Goal: Information Seeking & Learning: Learn about a topic

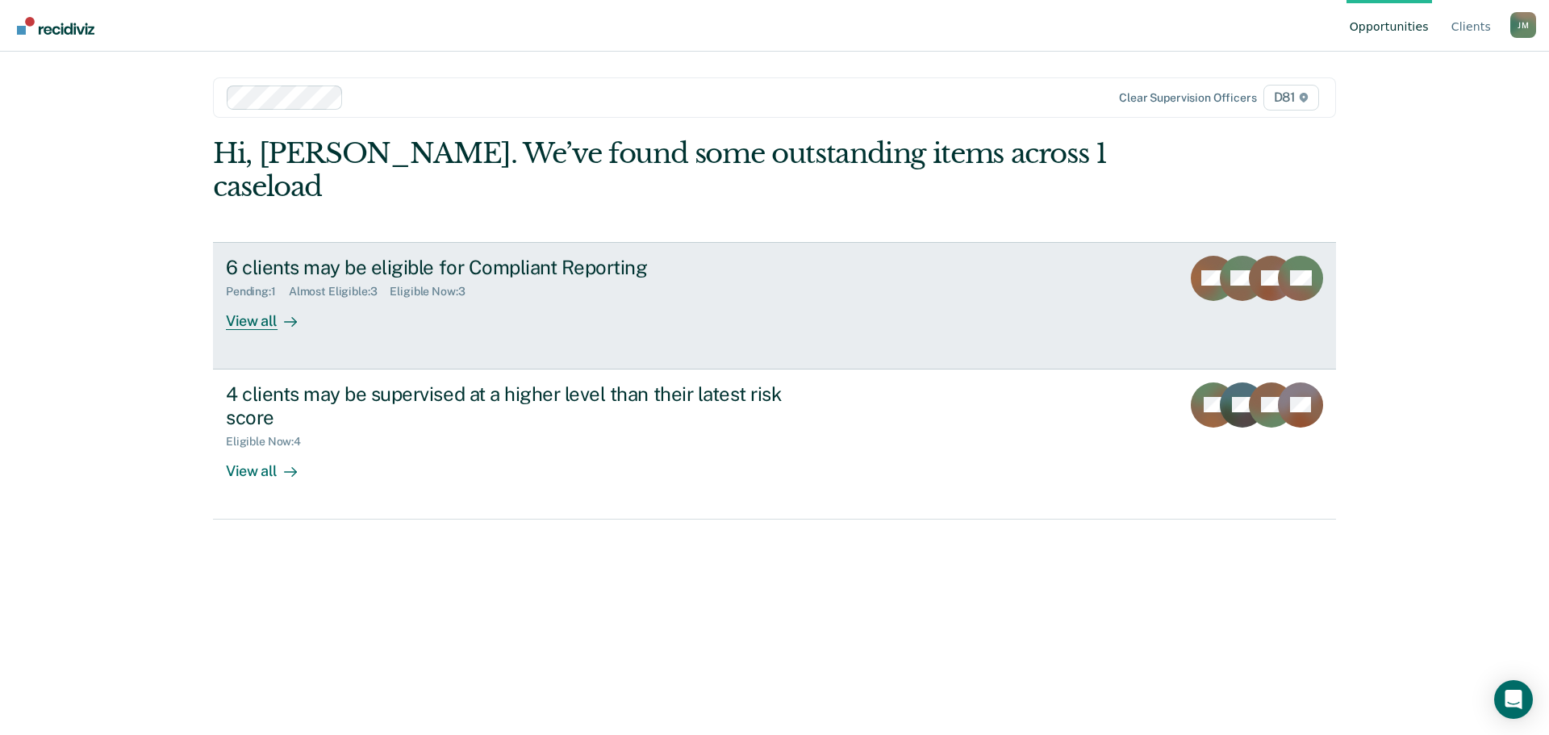
click at [505, 294] on div "6 clients may be eligible for Compliant Reporting Pending : 1 Almost Eligible :…" at bounding box center [528, 293] width 605 height 74
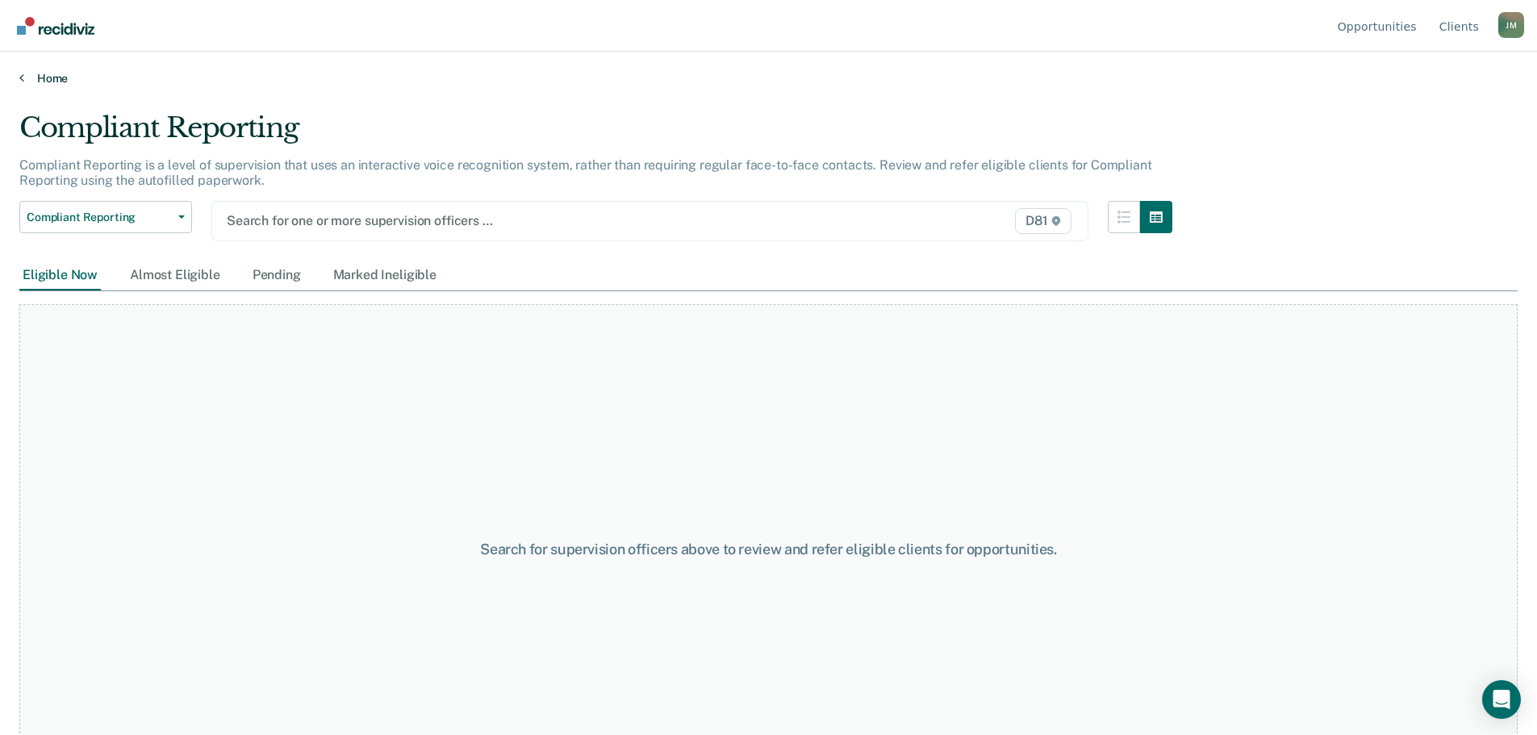
click at [36, 81] on link "Home" at bounding box center [768, 78] width 1498 height 15
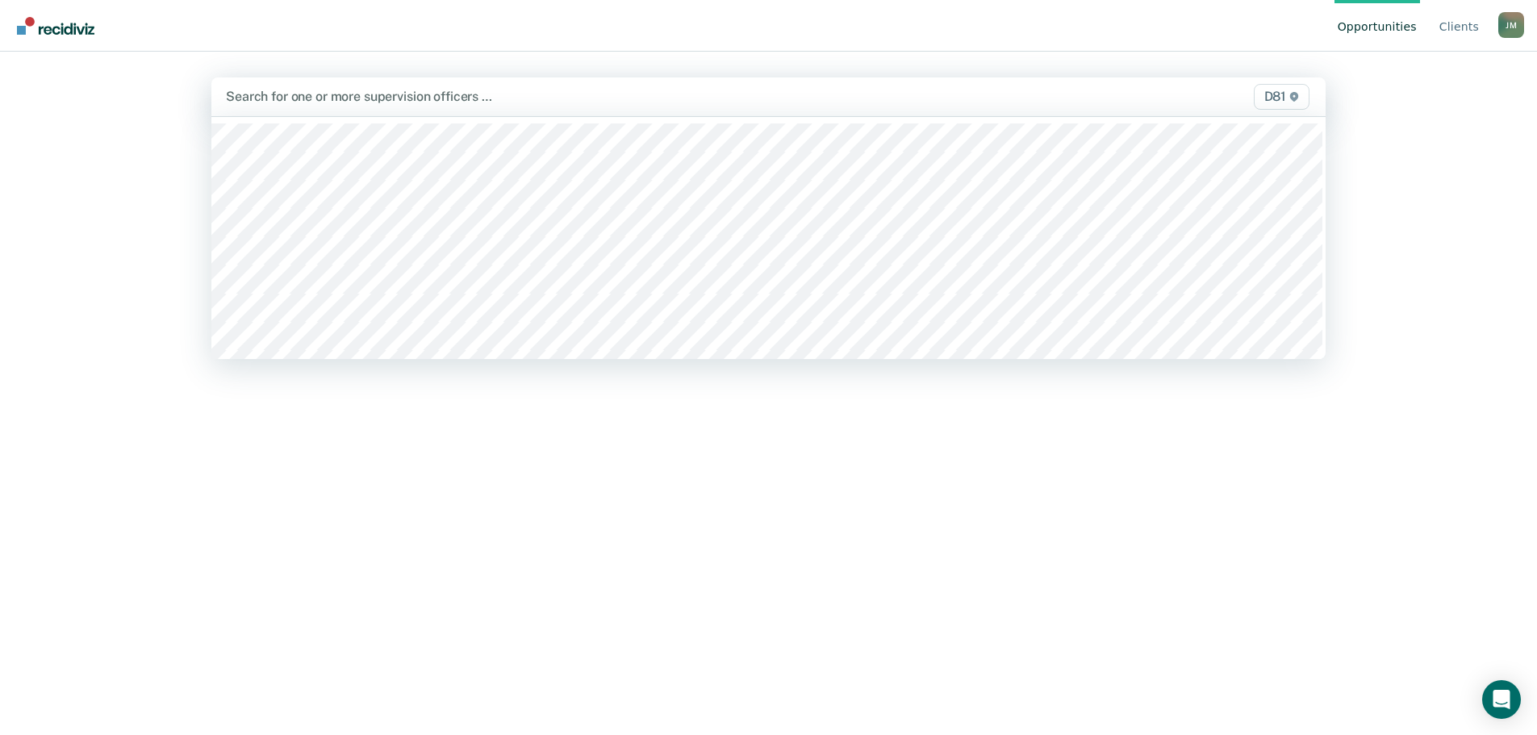
drag, startPoint x: 1087, startPoint y: 100, endPoint x: 1035, endPoint y: 102, distance: 51.7
click at [1086, 100] on div "D81" at bounding box center [1149, 97] width 327 height 26
click at [456, 98] on div at bounding box center [605, 96] width 758 height 19
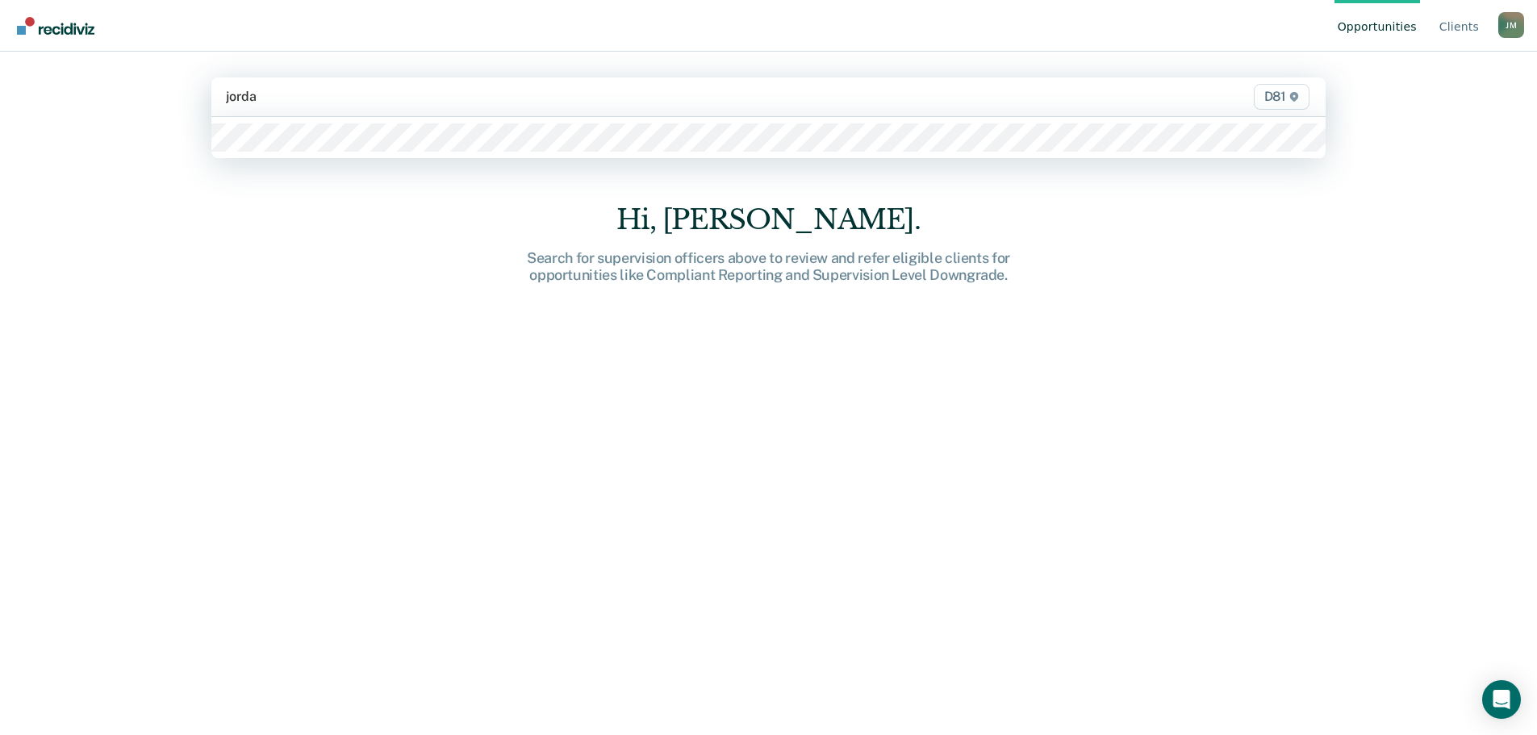
type input "jordan"
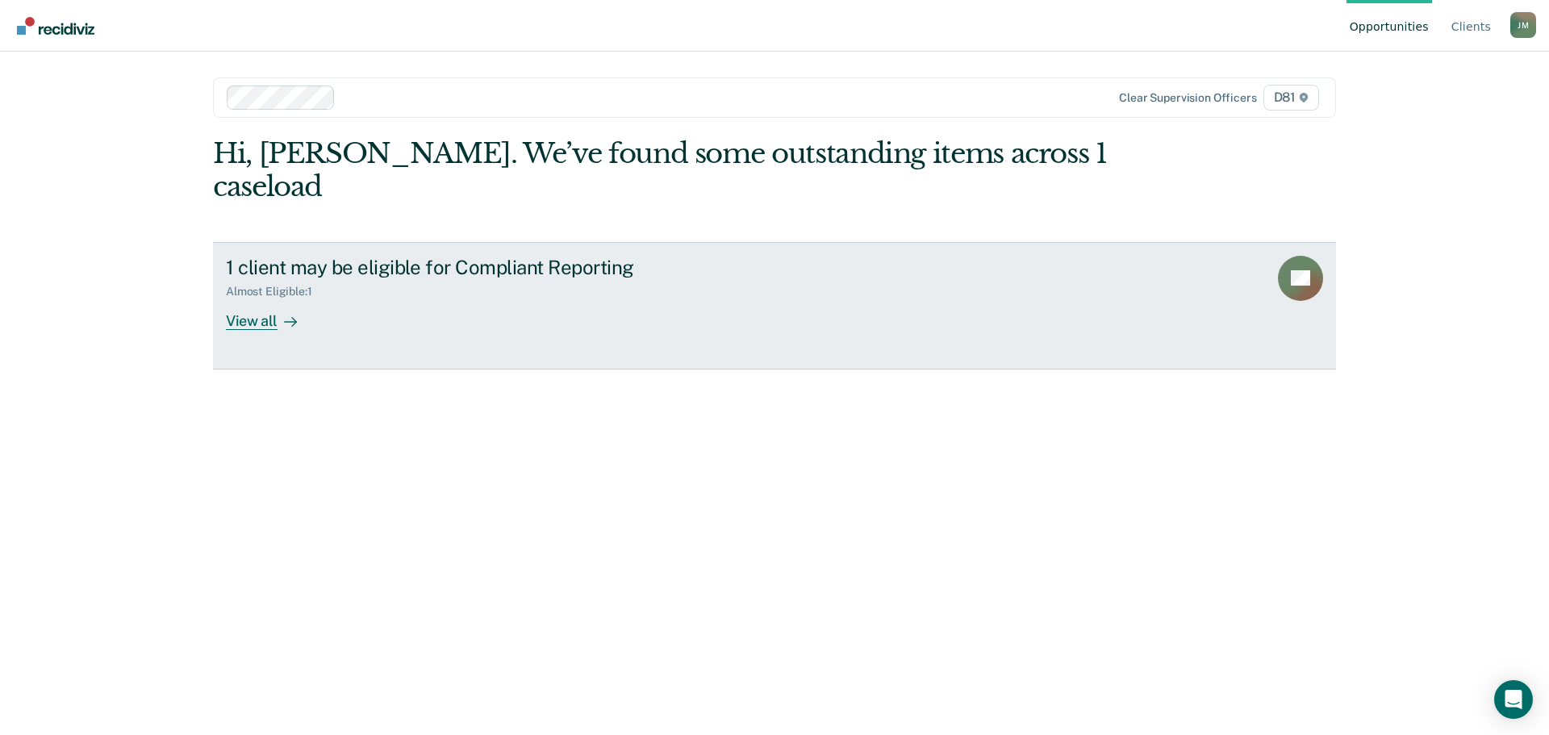
click at [399, 286] on div "1 client may be eligible for Compliant Reporting Almost Eligible : 1 View all" at bounding box center [528, 293] width 605 height 74
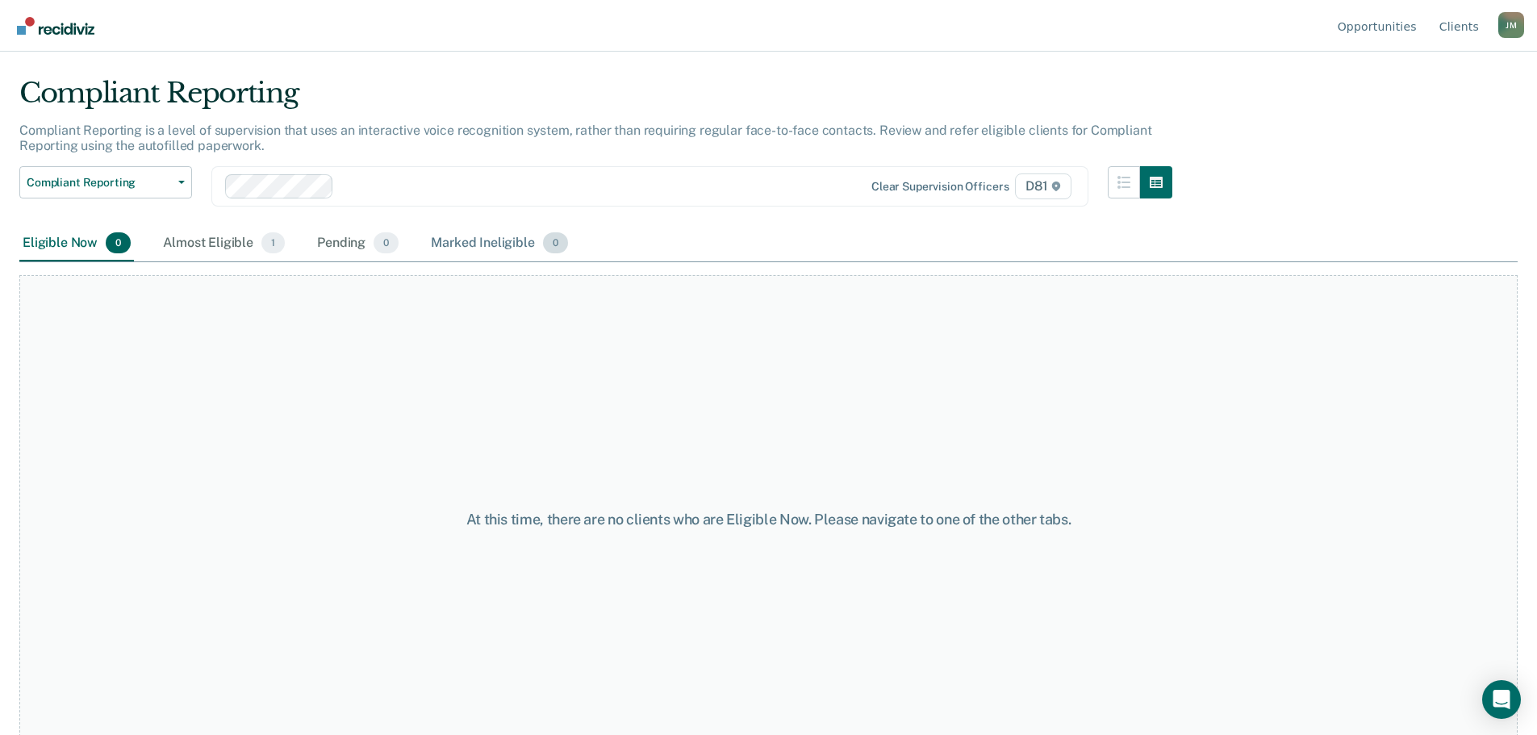
scroll to position [65, 0]
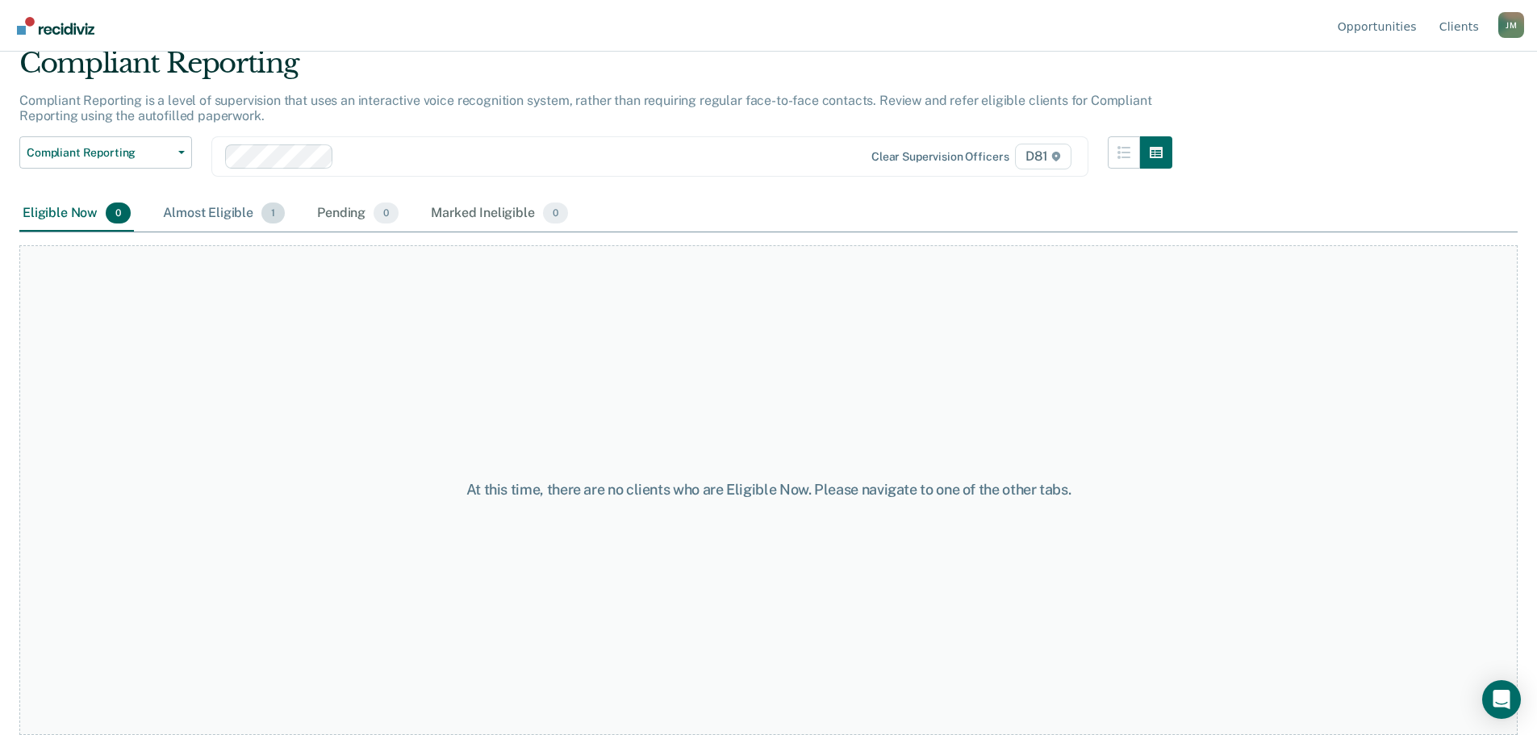
click at [224, 214] on div "Almost Eligible 1" at bounding box center [224, 213] width 128 height 35
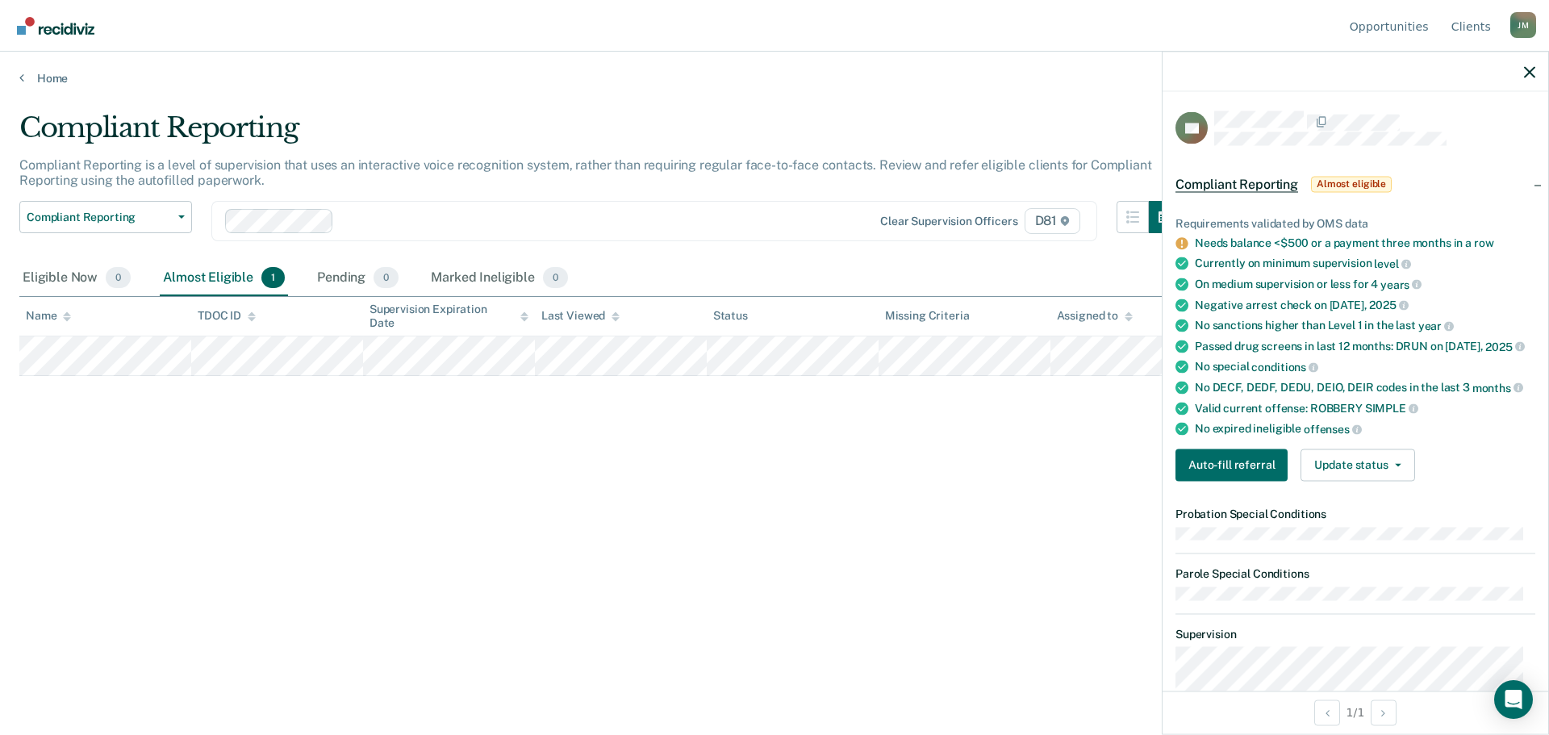
click at [1497, 494] on div "Requirements validated by OMS data Needs balance <$500 or a payment three month…" at bounding box center [1356, 341] width 386 height 303
click at [1093, 518] on div "Compliant Reporting Compliant Reporting is a level of supervision that uses an …" at bounding box center [774, 362] width 1510 height 503
click at [930, 537] on div "Compliant Reporting Compliant Reporting is a level of supervision that uses an …" at bounding box center [774, 362] width 1510 height 503
click at [48, 272] on div "Eligible Now 0" at bounding box center [76, 278] width 115 height 35
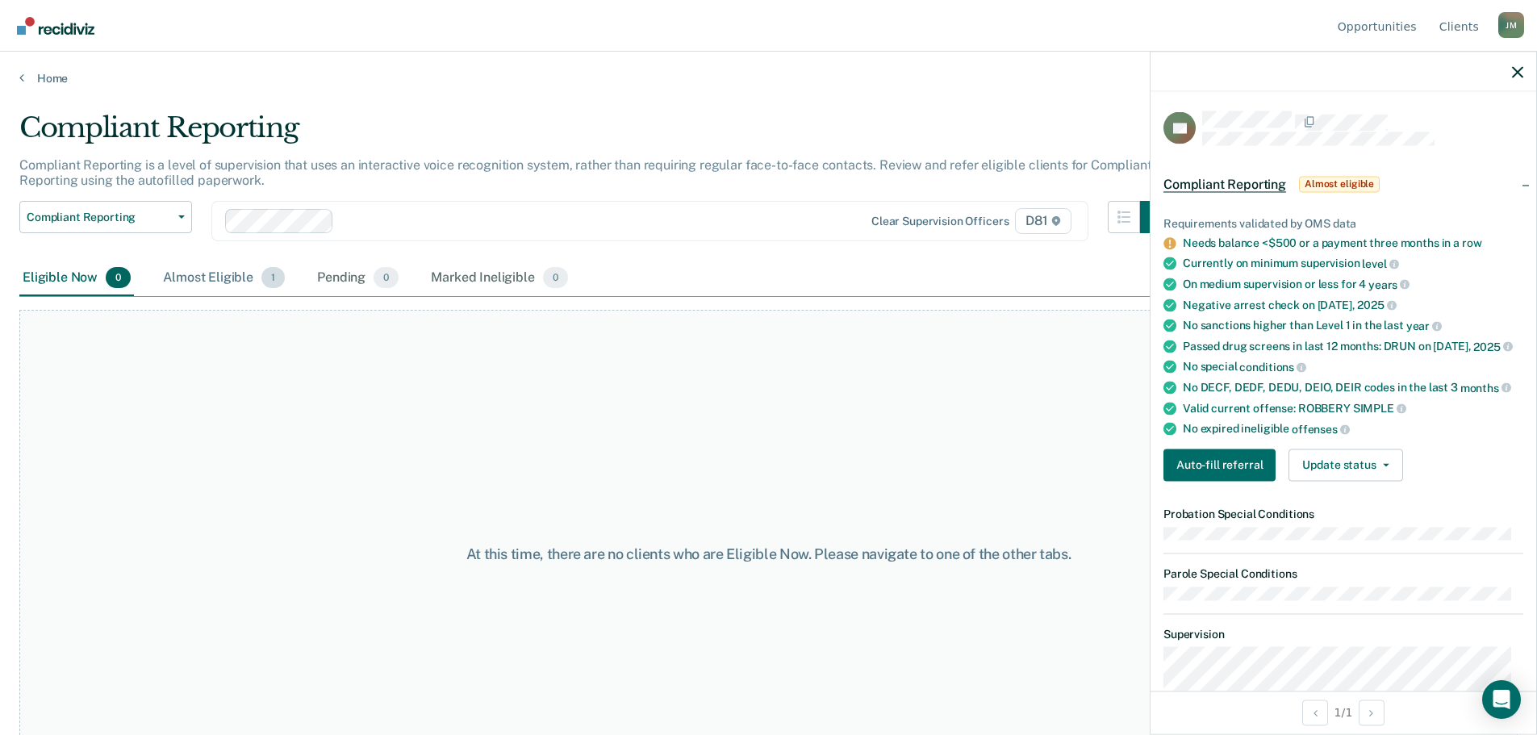
click at [236, 281] on div "Almost Eligible 1" at bounding box center [224, 278] width 128 height 35
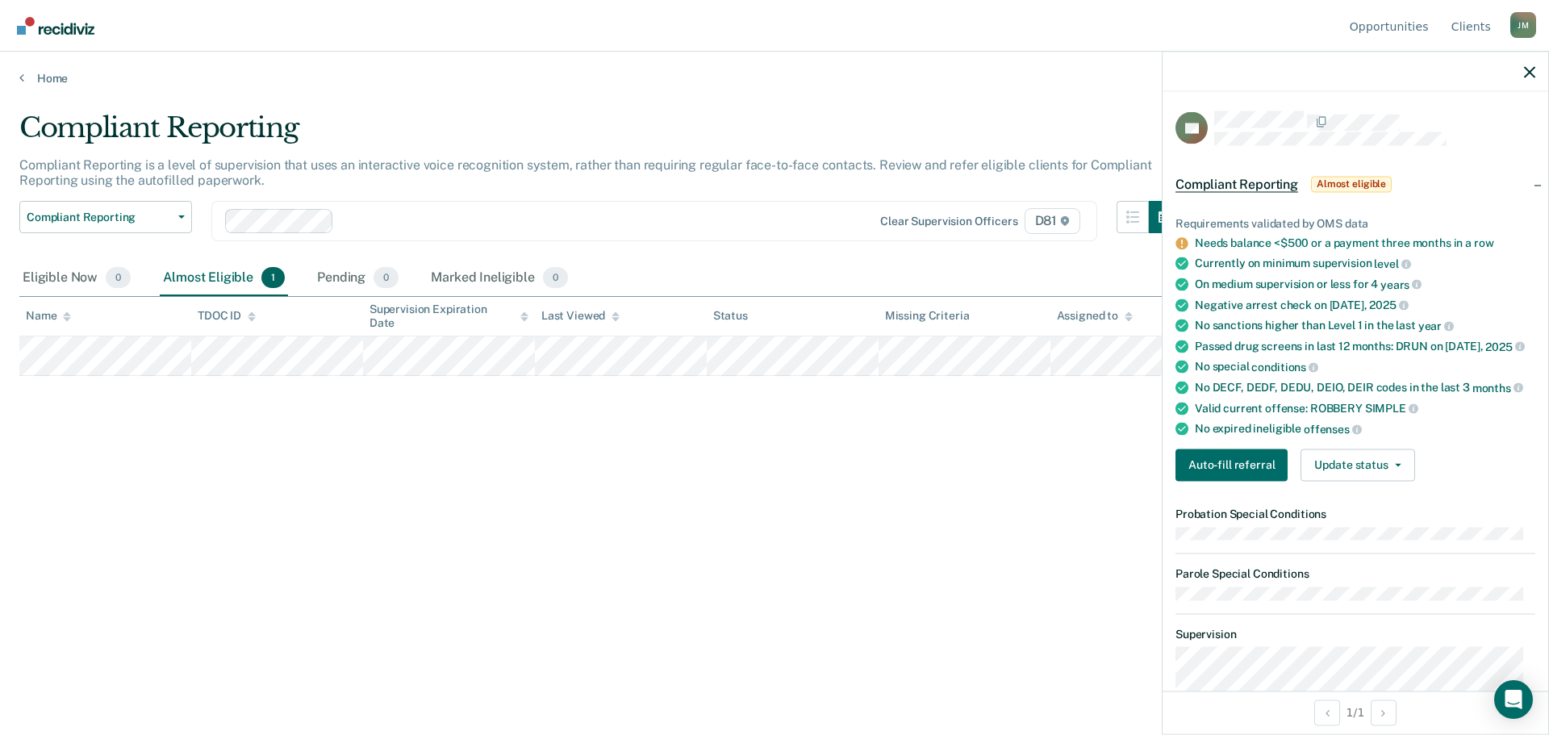
click at [353, 223] on div at bounding box center [582, 220] width 484 height 19
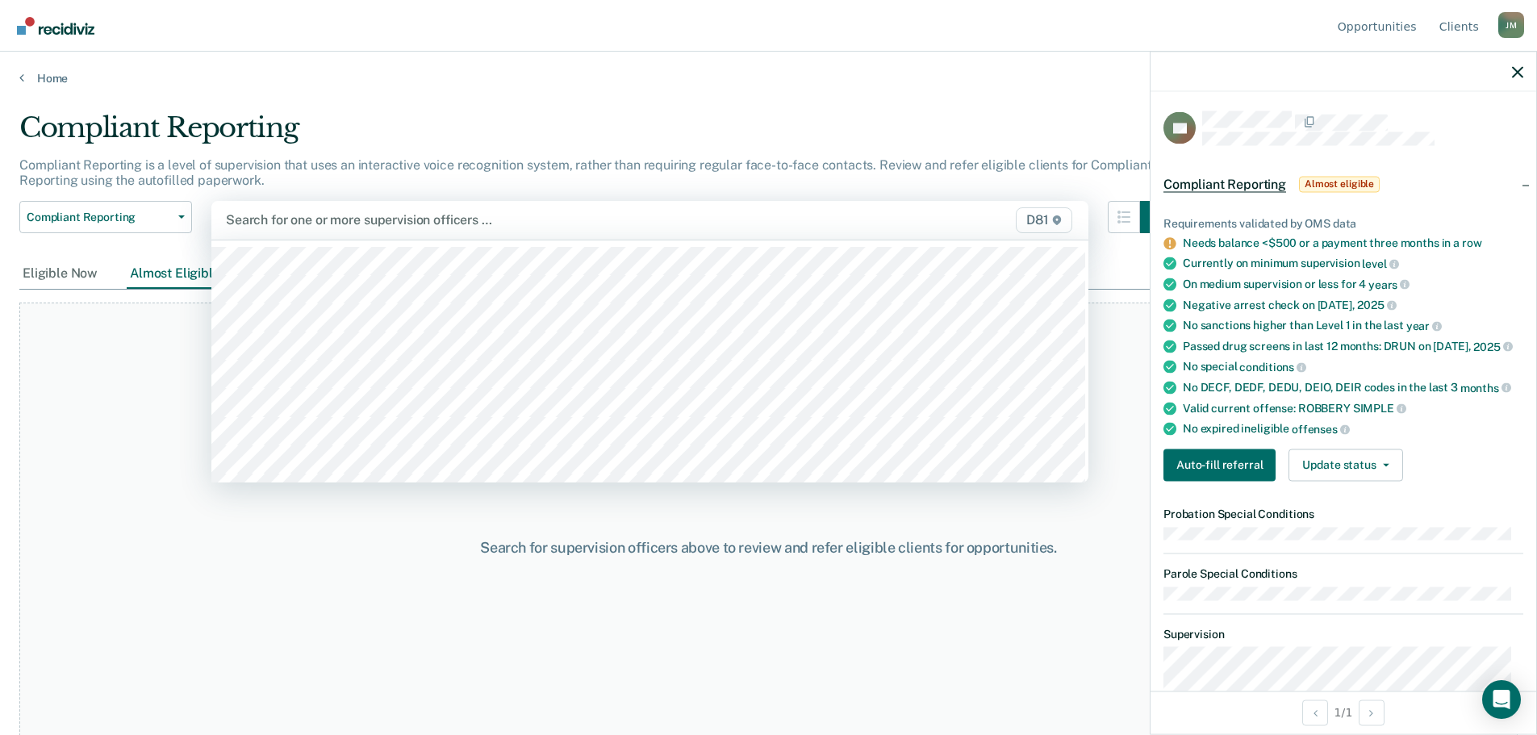
click at [344, 219] on div at bounding box center [522, 220] width 592 height 19
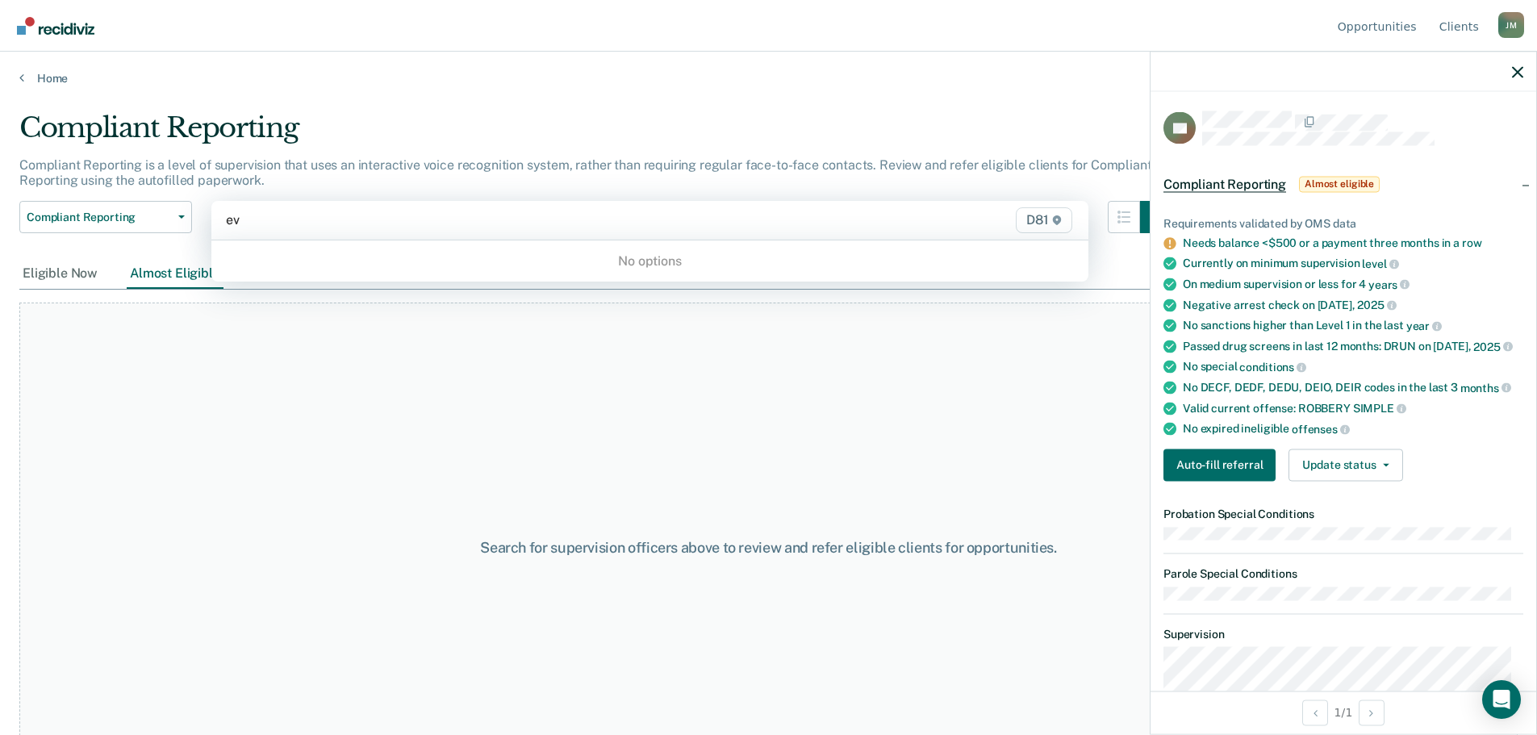
type input "e"
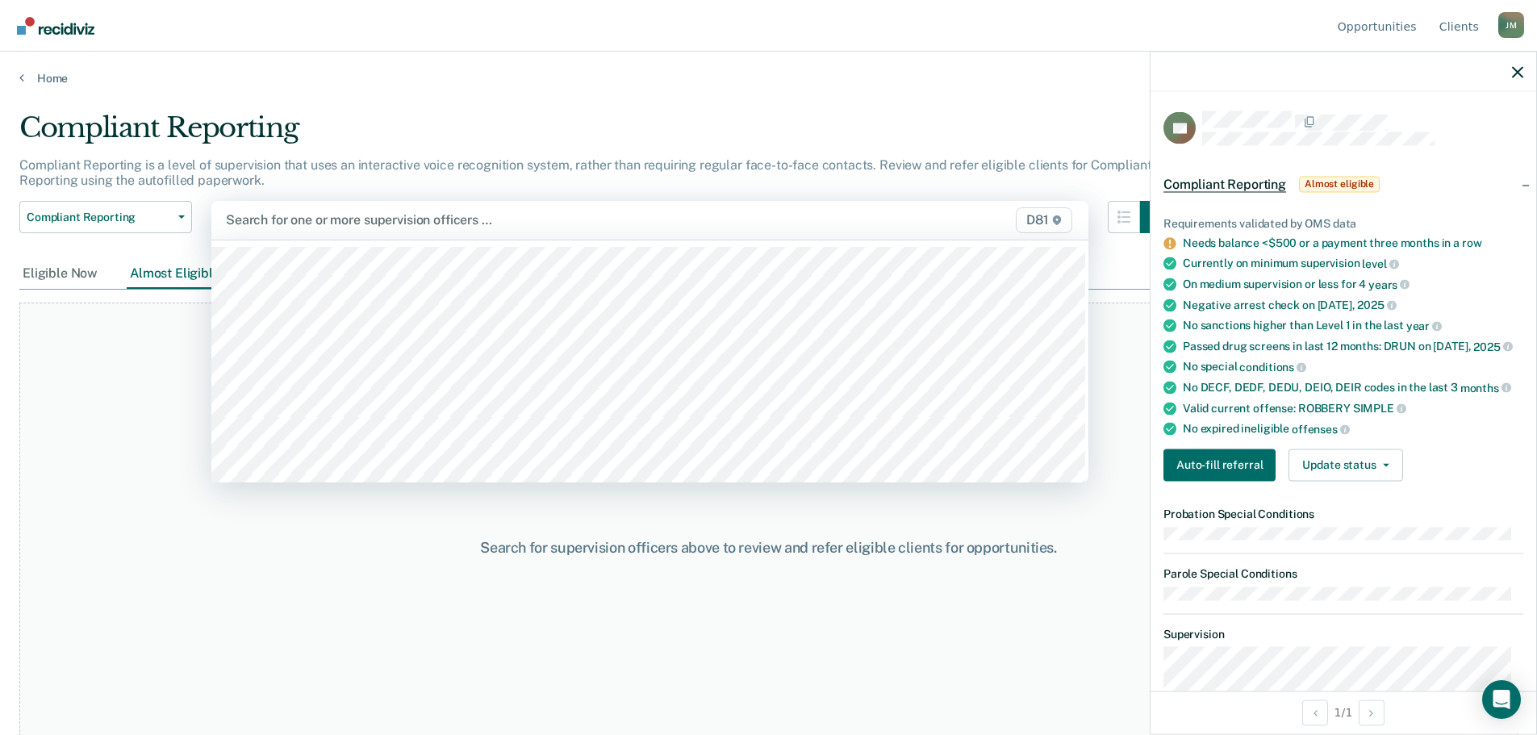
click at [143, 357] on div "Search for supervision officers above to review and refer eligible clients for …" at bounding box center [768, 548] width 1498 height 490
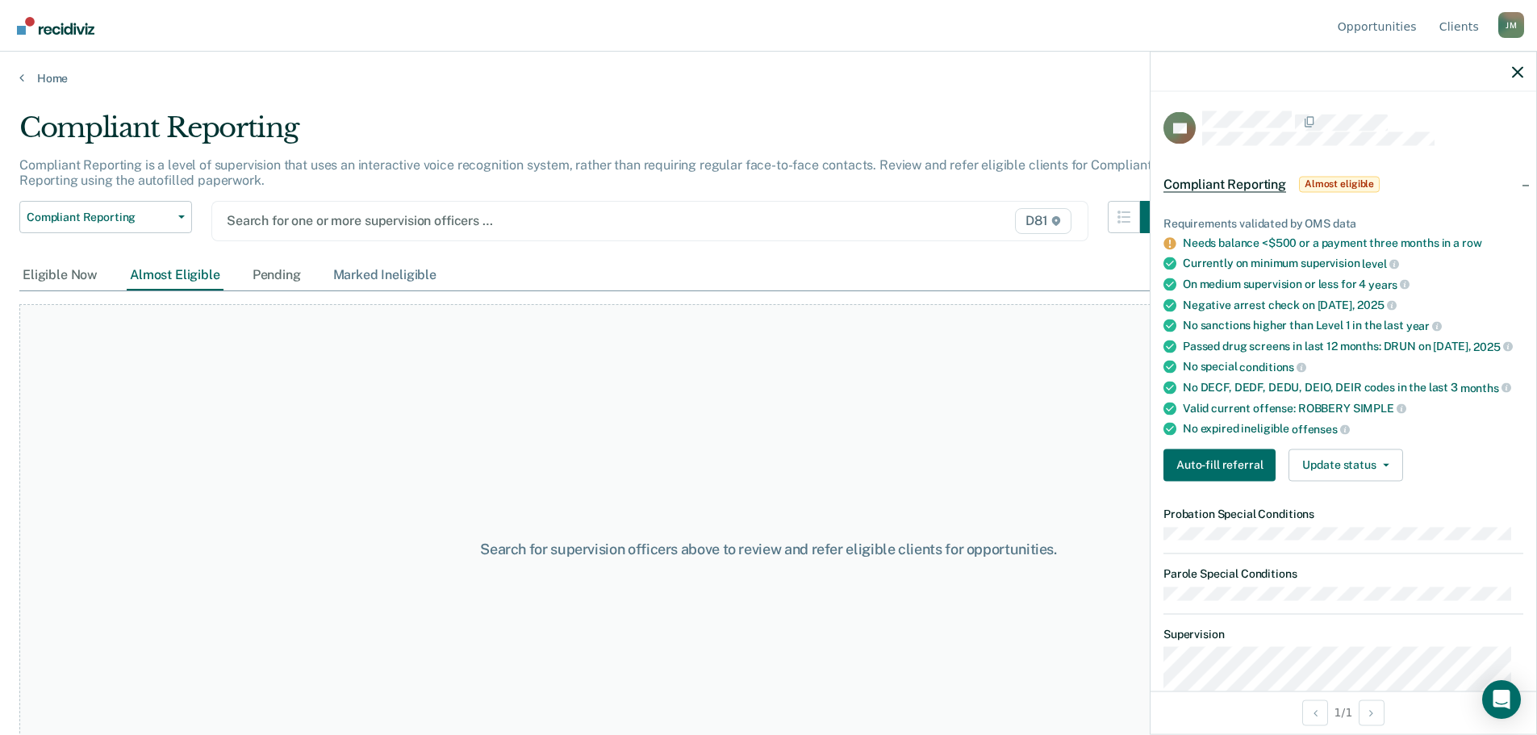
click at [375, 268] on div "Marked Ineligible" at bounding box center [385, 276] width 110 height 30
click at [49, 72] on div "Home" at bounding box center [768, 69] width 1537 height 34
click at [40, 79] on link "Home" at bounding box center [768, 78] width 1498 height 15
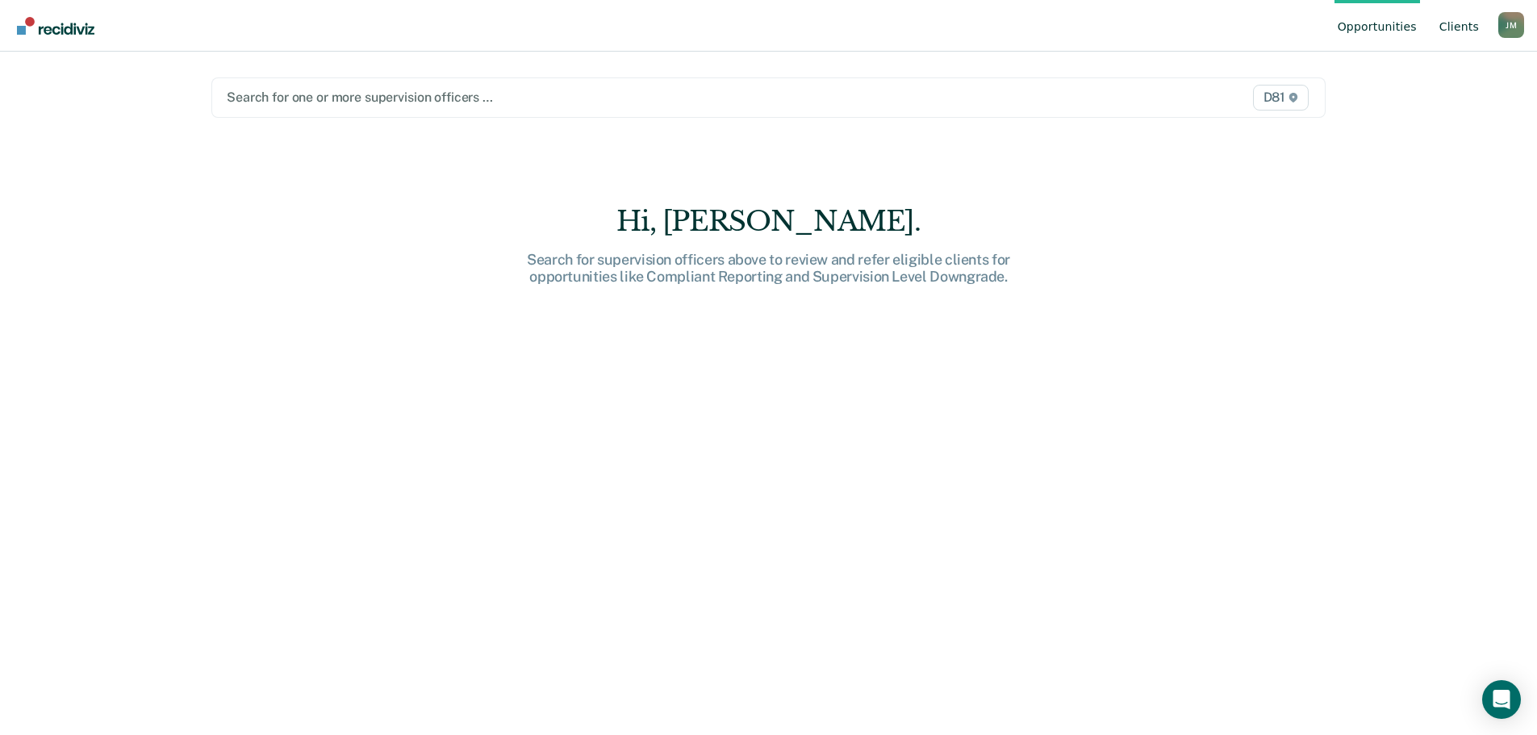
click at [1470, 27] on link "Client s" at bounding box center [1459, 26] width 46 height 52
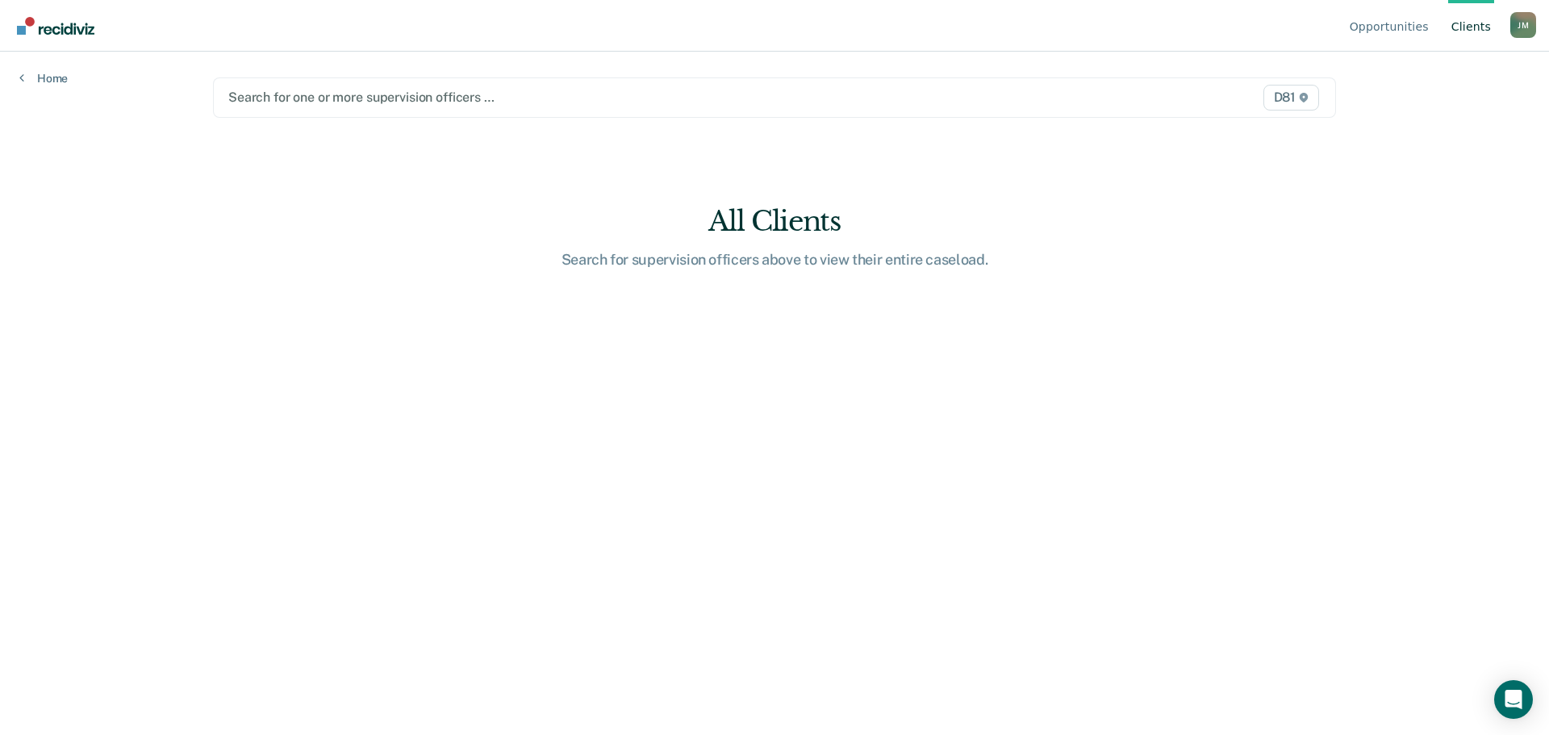
click at [425, 98] on div at bounding box center [610, 97] width 764 height 19
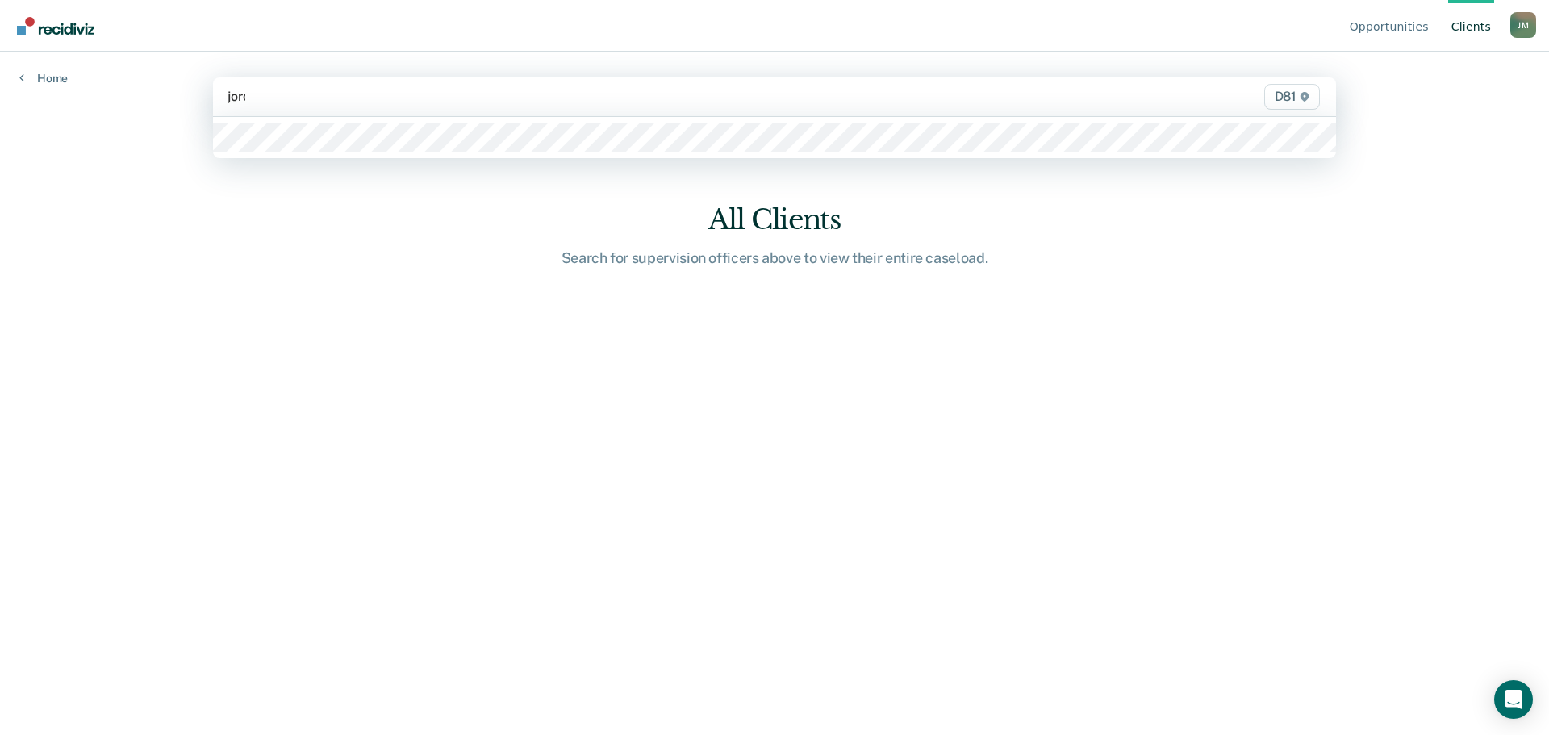
type input "jordan"
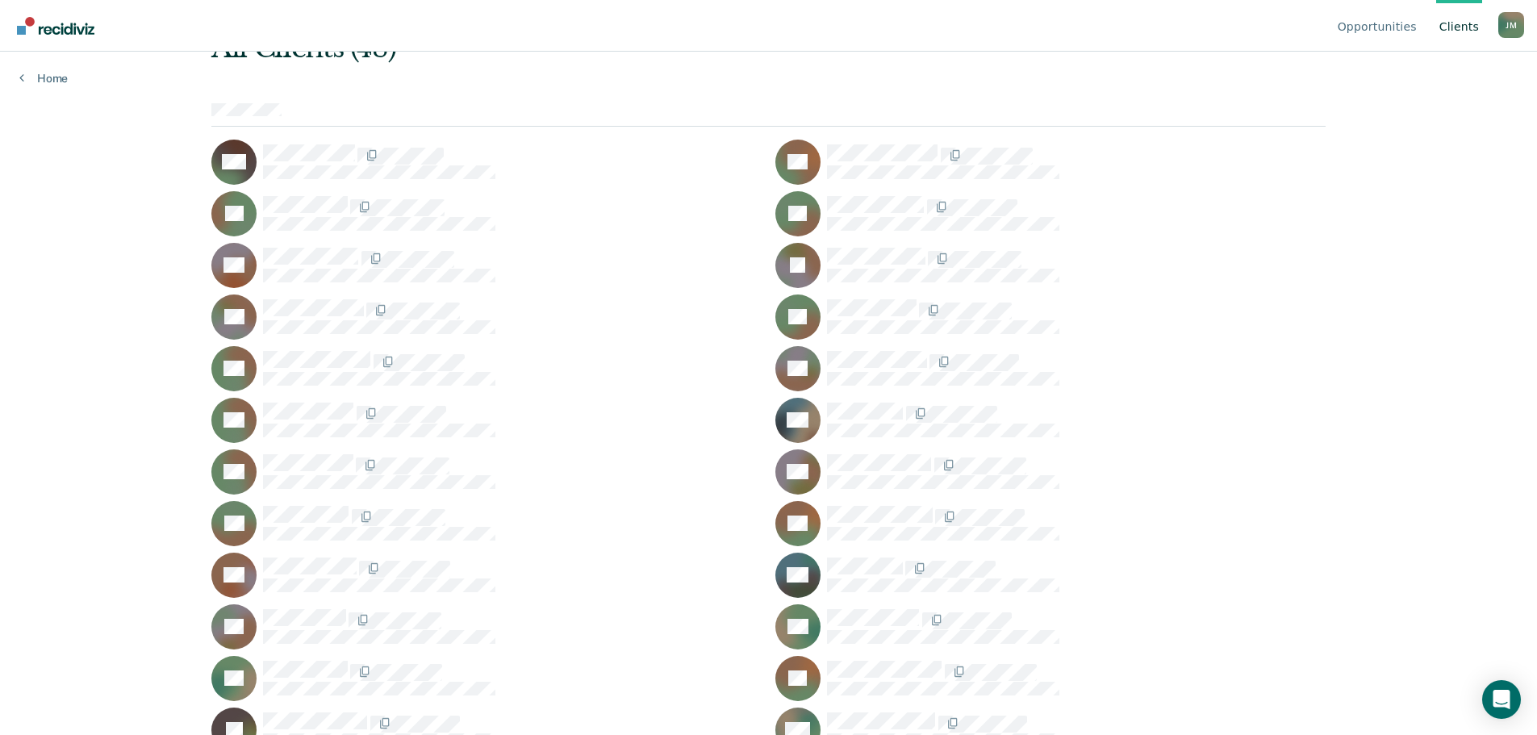
scroll to position [323, 0]
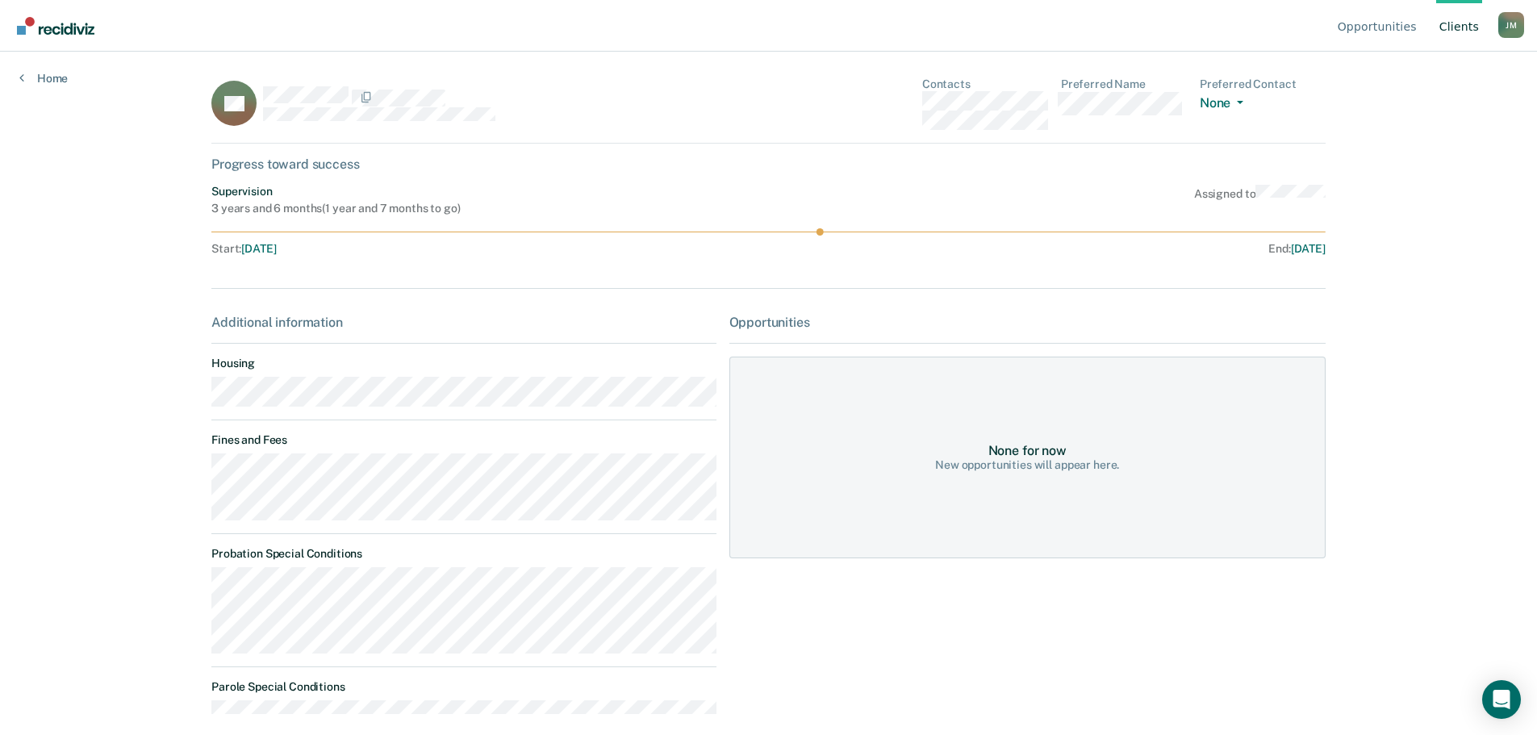
scroll to position [11, 0]
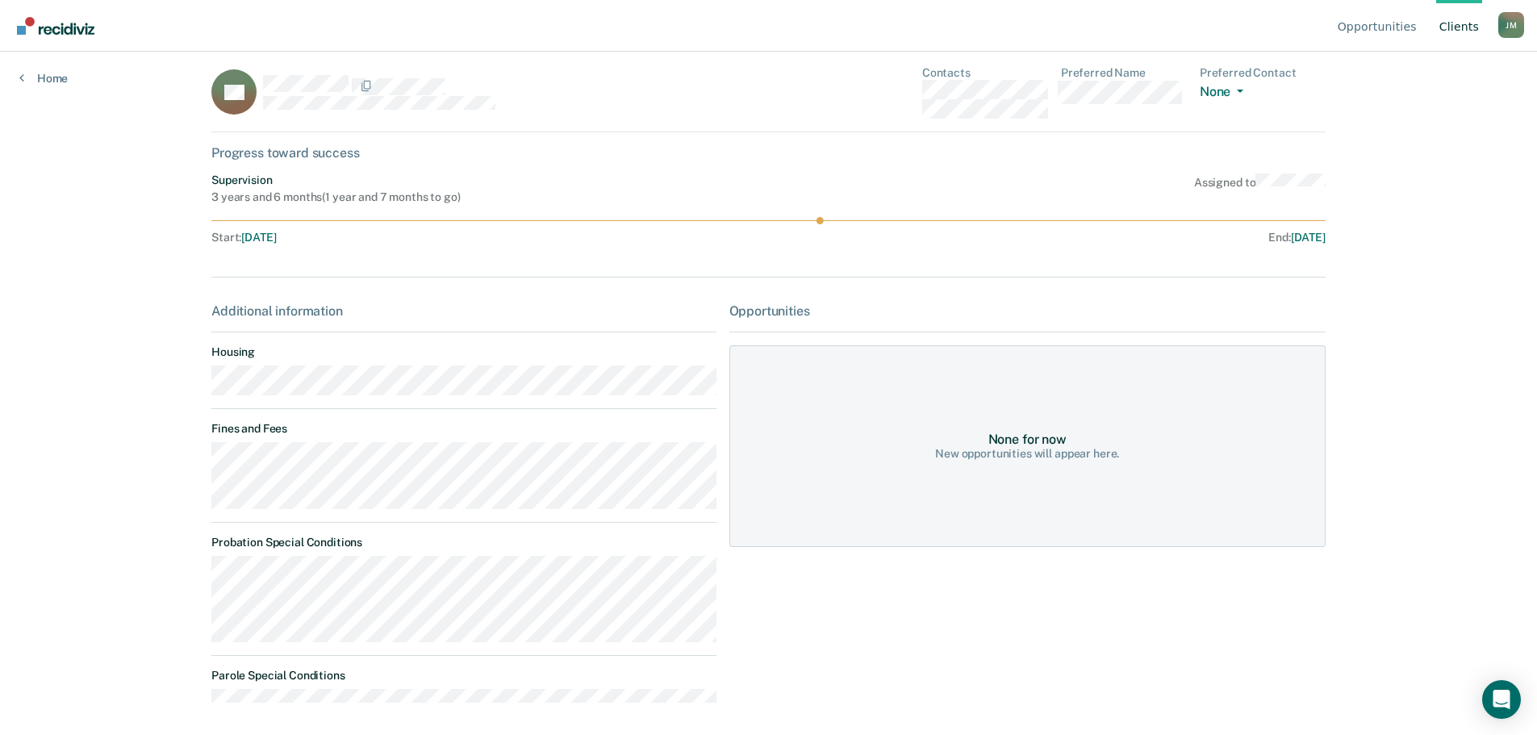
click at [214, 253] on div "EC Contacts Preferred Name Preferred Contact None Call Text Email None Progress…" at bounding box center [768, 400] width 1114 height 669
click at [821, 220] on circle at bounding box center [819, 220] width 7 height 7
drag, startPoint x: 844, startPoint y: 218, endPoint x: 969, endPoint y: 218, distance: 125.1
click at [866, 218] on icon at bounding box center [768, 220] width 1114 height 7
drag, startPoint x: 1013, startPoint y: 439, endPoint x: 1012, endPoint y: 450, distance: 11.4
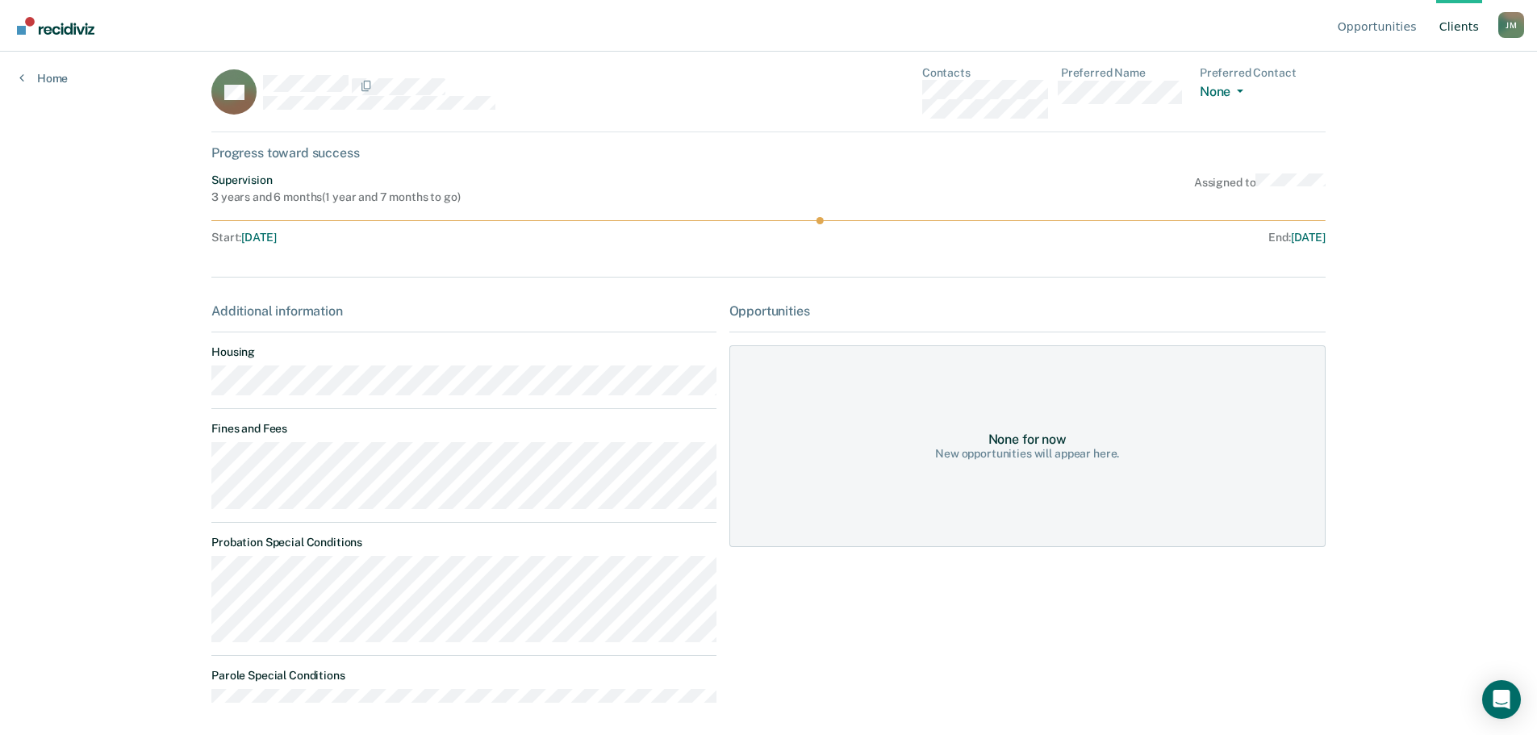
click at [1013, 440] on div "None for now" at bounding box center [1027, 439] width 78 height 15
click at [1233, 92] on button "None" at bounding box center [1225, 93] width 50 height 19
click at [1355, 86] on div "Opportunities Client s [PERSON_NAME] [PERSON_NAME] Profile How it works Log Out…" at bounding box center [768, 356] width 1537 height 735
click at [228, 152] on div "Progress toward success" at bounding box center [768, 152] width 1114 height 15
click at [246, 191] on div "Supervision 3 years and 6 months ( 1 year and 7 months to go )" at bounding box center [335, 188] width 248 height 31
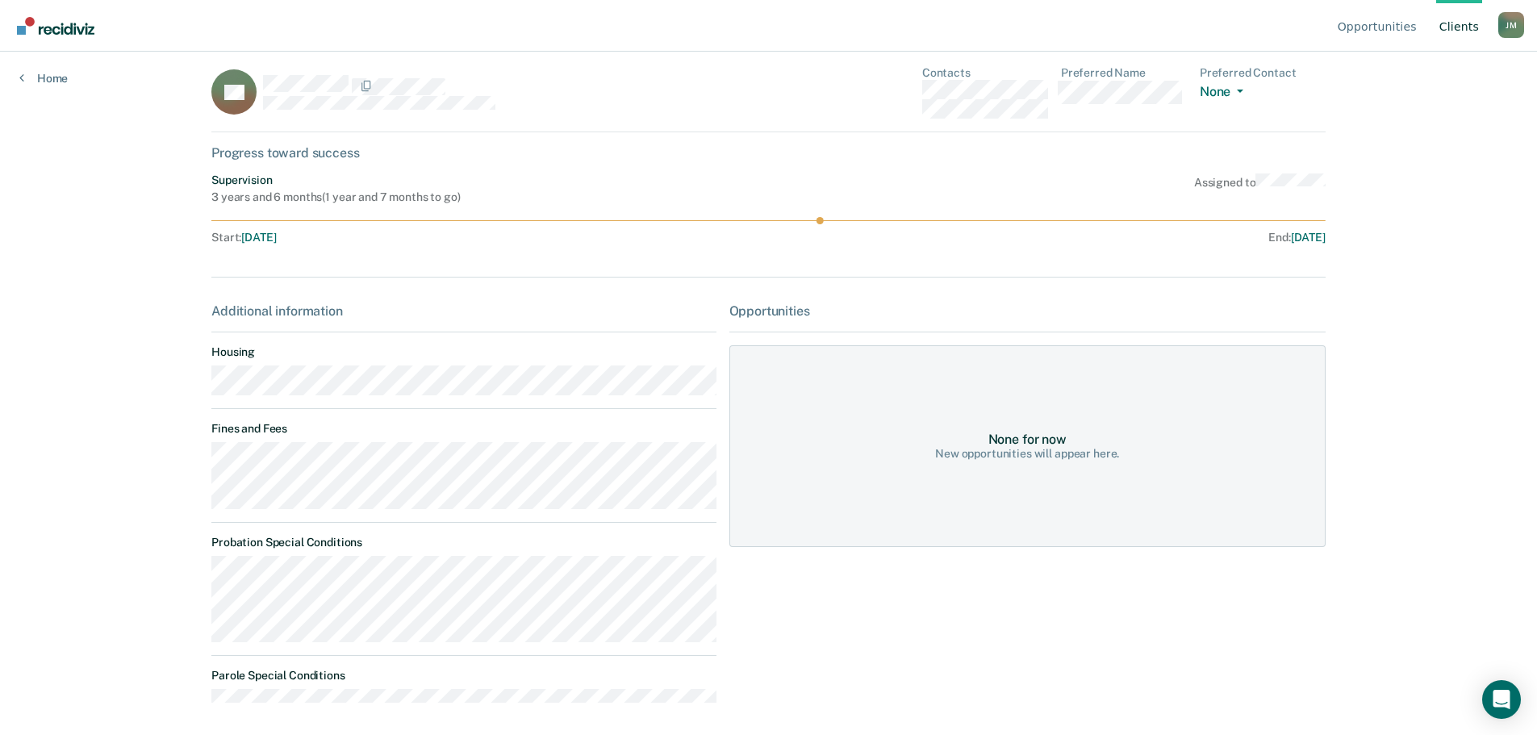
click at [232, 299] on div "EC Contacts Preferred Name Preferred Contact None Call Text Email None Progress…" at bounding box center [768, 400] width 1114 height 669
click at [363, 250] on div at bounding box center [768, 247] width 1114 height 6
click at [39, 73] on link "Home" at bounding box center [43, 78] width 48 height 15
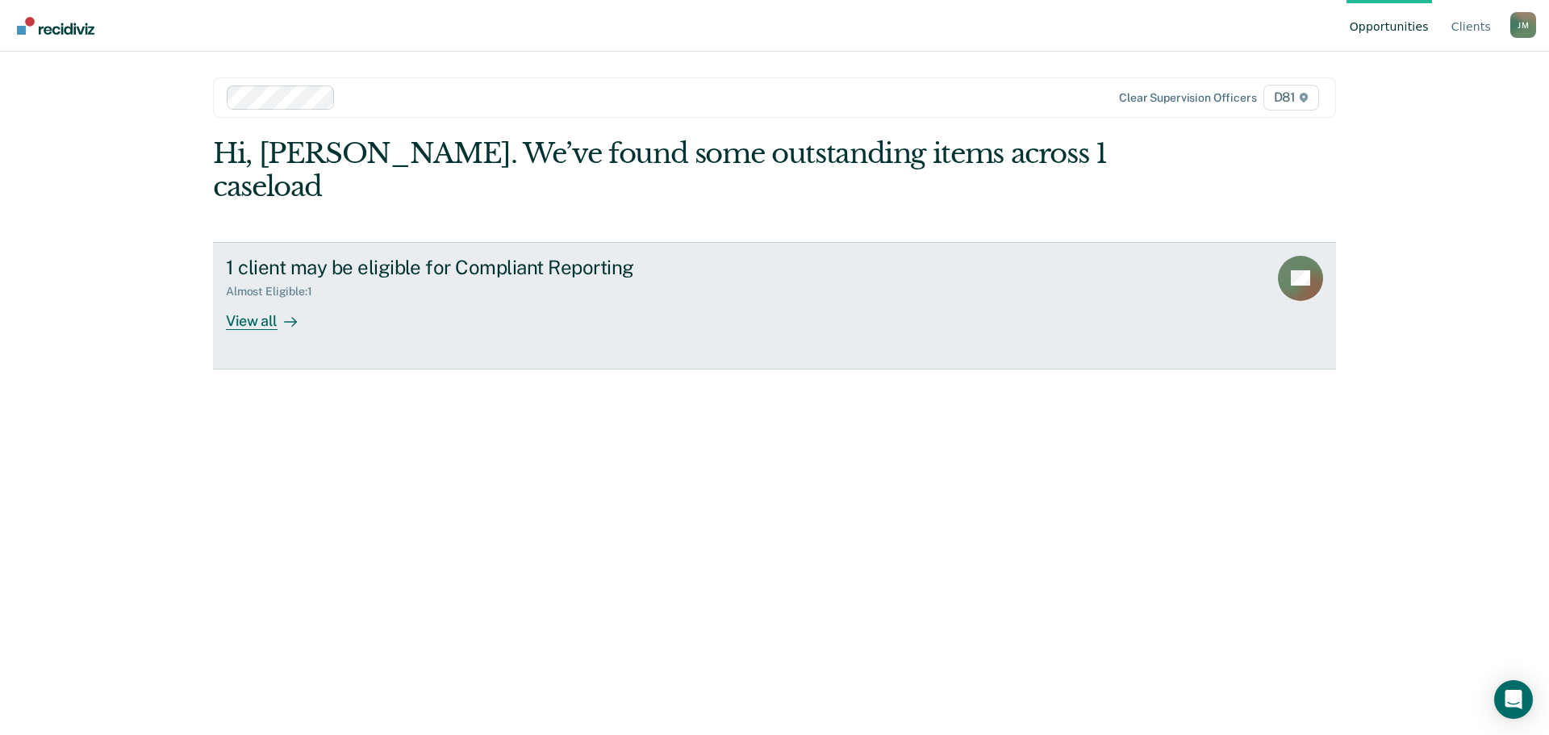
click at [253, 299] on div "View all" at bounding box center [271, 314] width 90 height 31
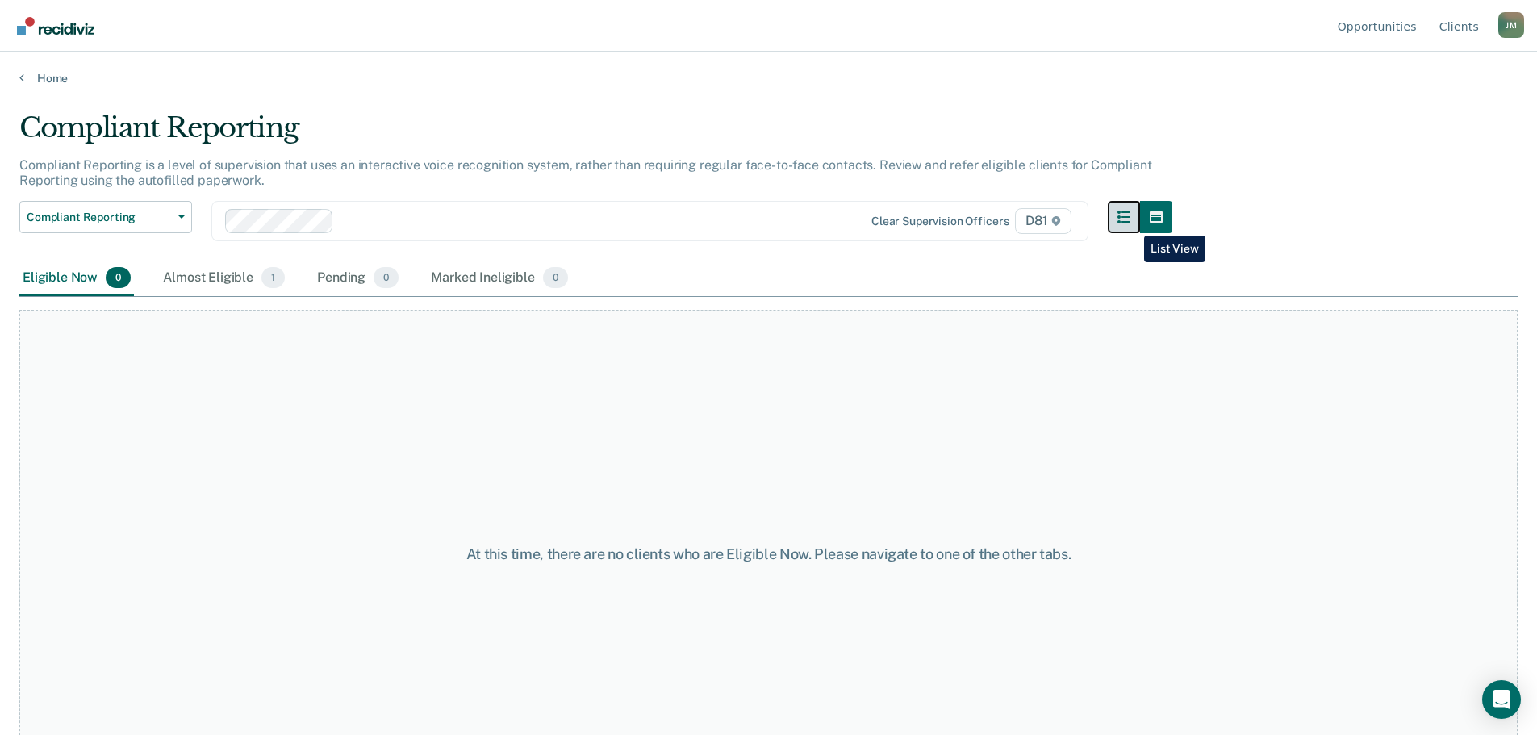
click at [1132, 223] on button "button" at bounding box center [1124, 217] width 32 height 32
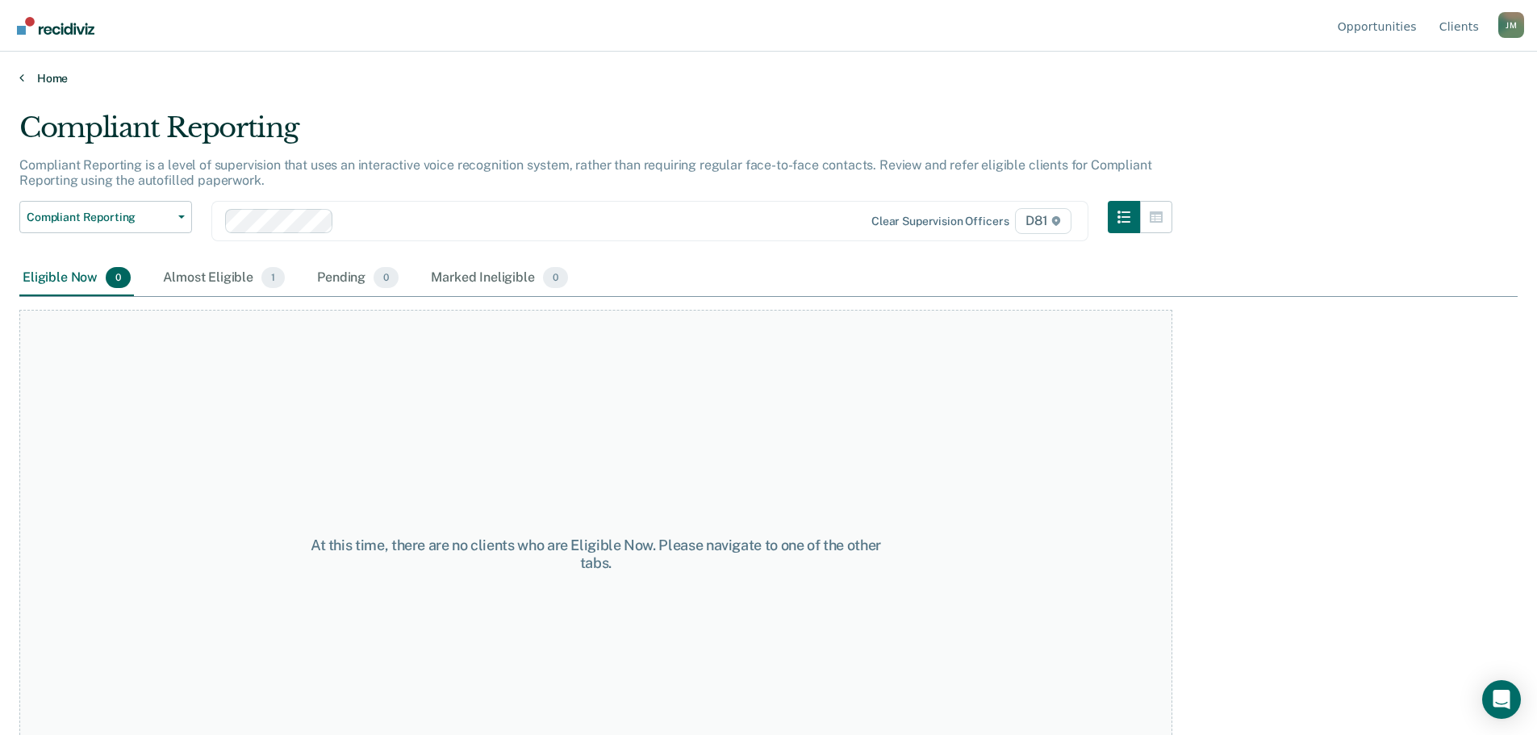
click at [27, 82] on link "Home" at bounding box center [768, 78] width 1498 height 15
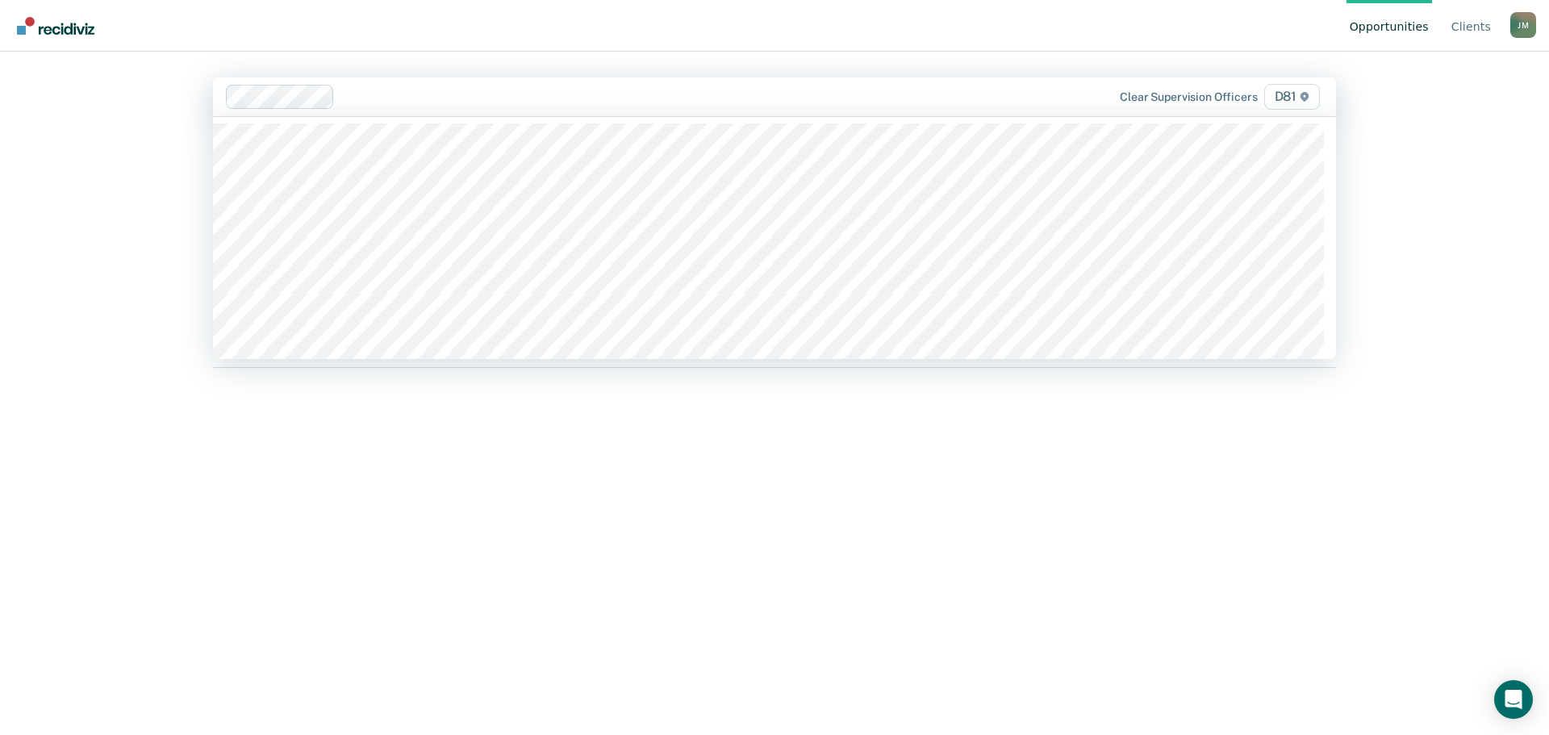
click at [761, 106] on div at bounding box center [667, 96] width 652 height 19
drag, startPoint x: 1003, startPoint y: 98, endPoint x: 991, endPoint y: 97, distance: 12.1
click at [1003, 98] on div "Clear supervision officers D81" at bounding box center [1158, 97] width 329 height 26
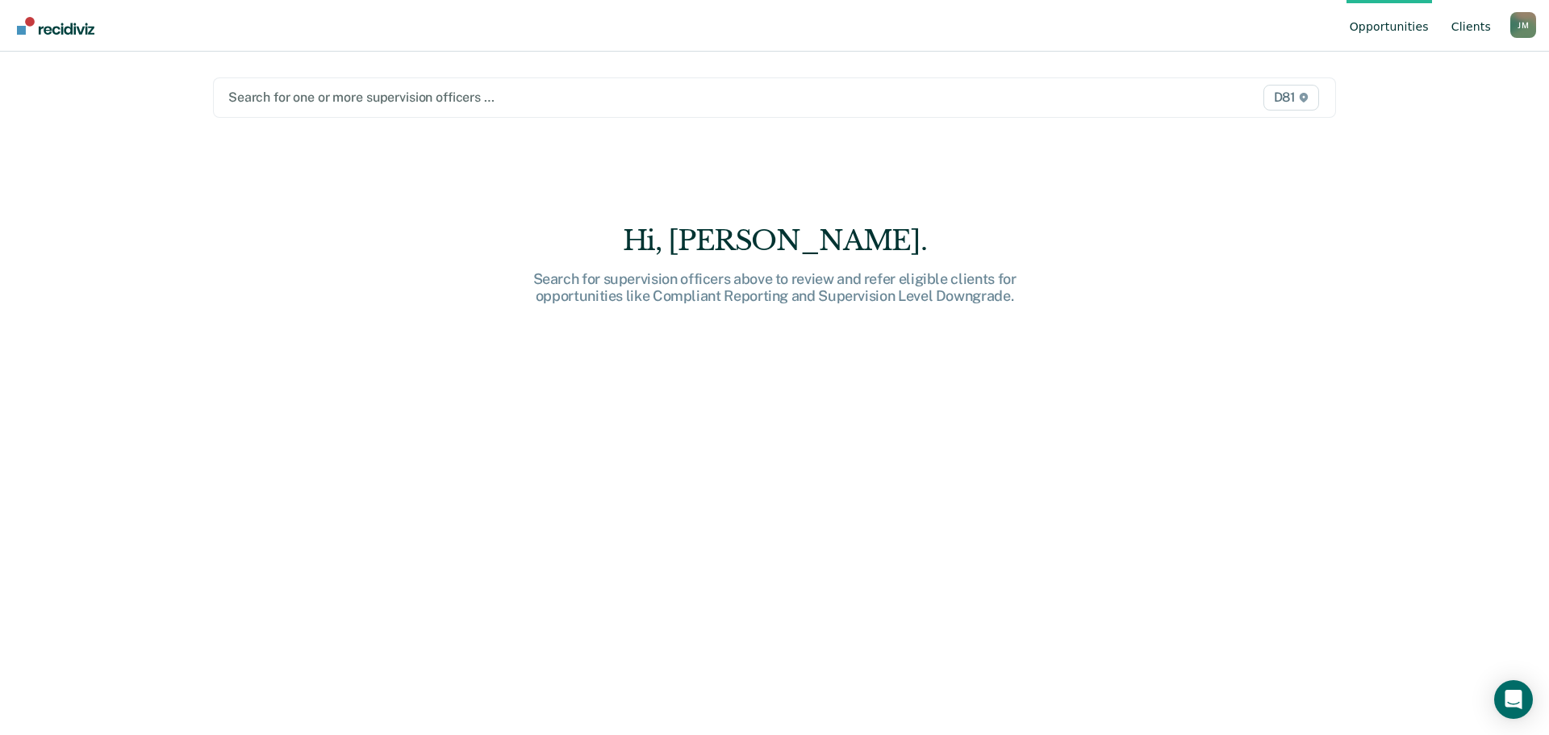
click at [1468, 27] on link "Client s" at bounding box center [1471, 26] width 46 height 52
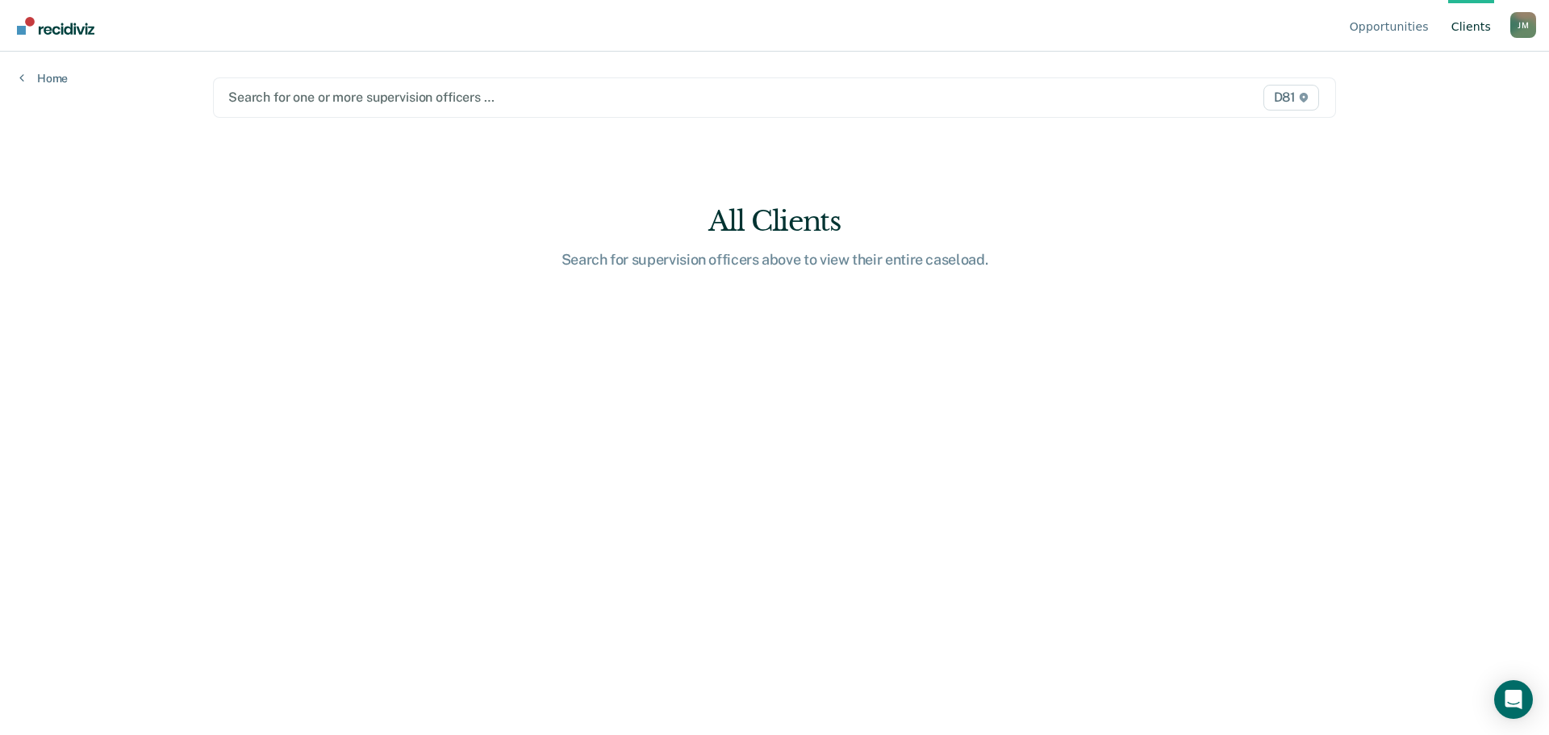
click at [1479, 27] on link "Client s" at bounding box center [1471, 26] width 46 height 52
drag, startPoint x: 800, startPoint y: 266, endPoint x: 826, endPoint y: 248, distance: 32.0
click at [802, 265] on div "Search for supervision officers above to view their entire caseload." at bounding box center [774, 260] width 516 height 18
click at [1509, 26] on ul "Opportunities Client s" at bounding box center [1429, 26] width 164 height 52
click at [1522, 25] on div "[PERSON_NAME]" at bounding box center [1523, 25] width 26 height 26
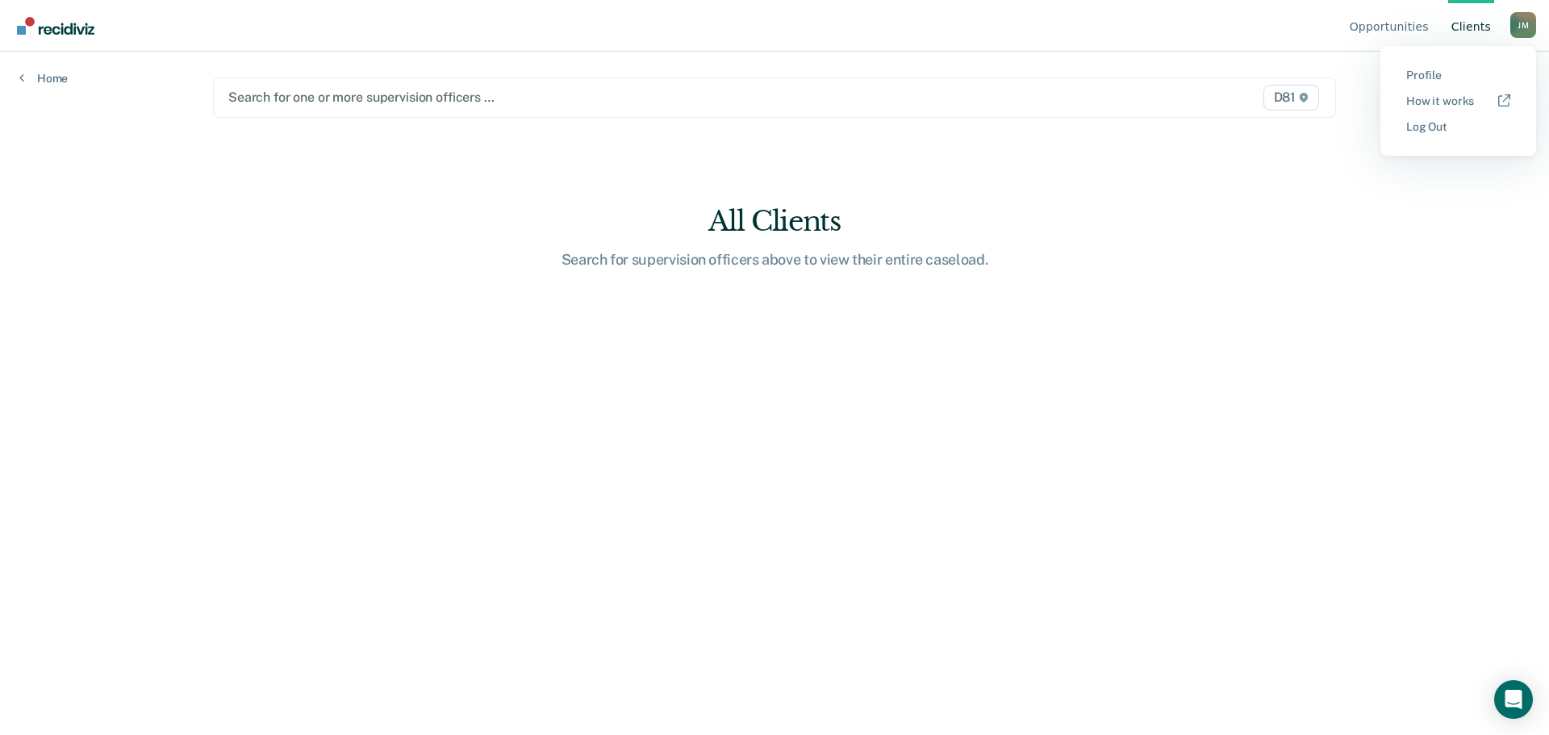
click at [1348, 177] on main "Search for one or more supervision officers … D81 All Clients Search for superv…" at bounding box center [775, 374] width 1162 height 645
click at [1307, 96] on icon at bounding box center [1304, 98] width 8 height 10
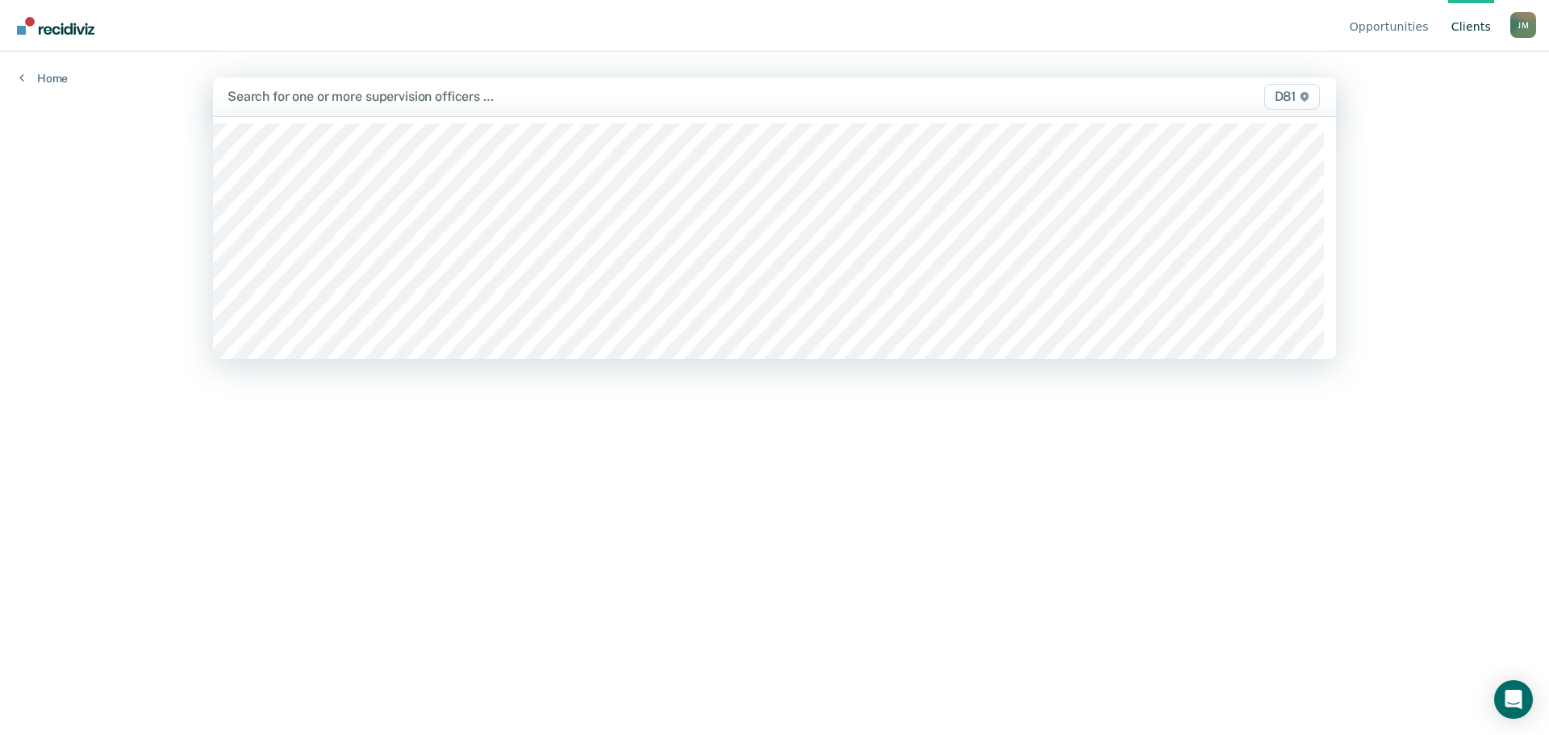
click at [478, 108] on div "Search for one or more supervision officers … D81" at bounding box center [774, 96] width 1123 height 39
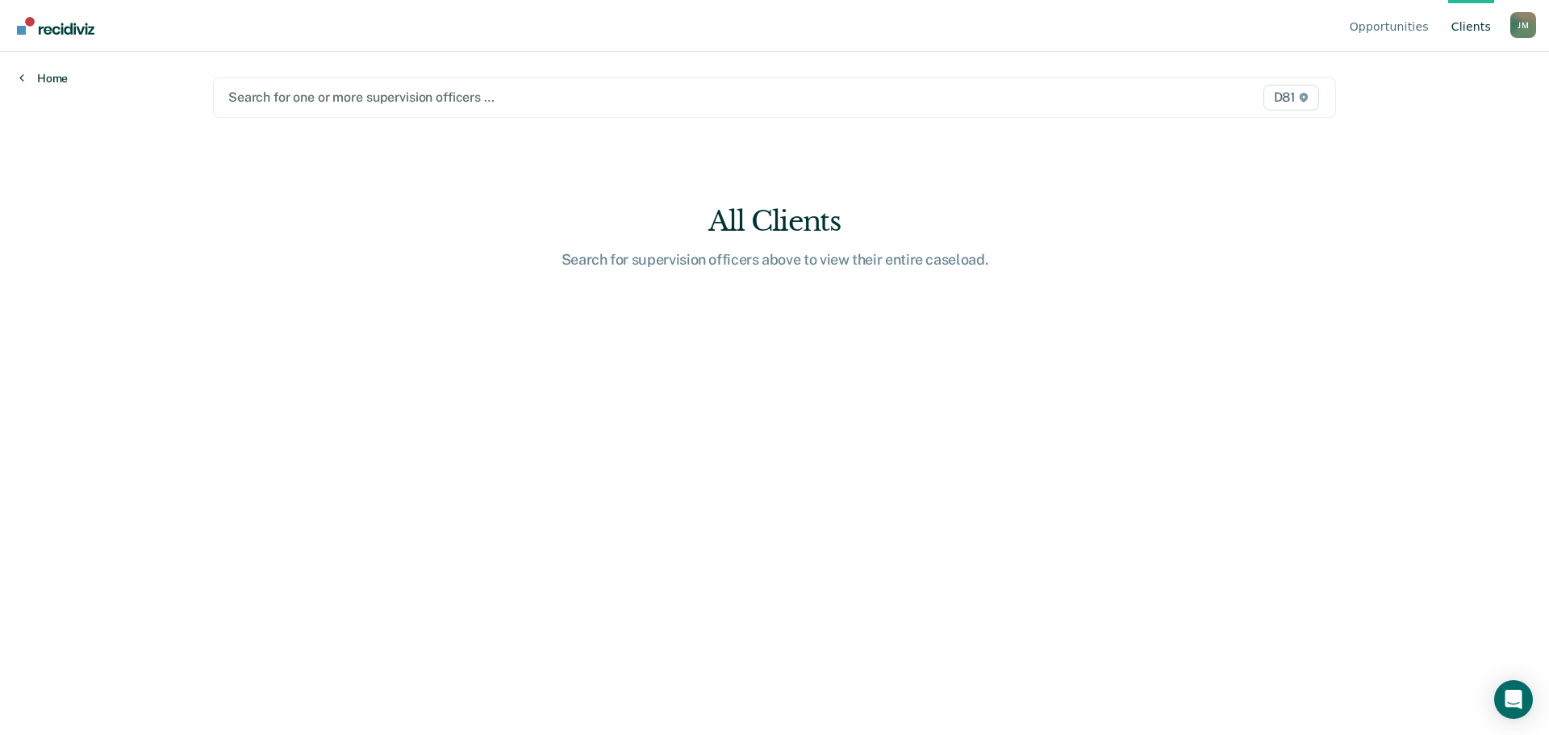
click at [45, 80] on link "Home" at bounding box center [43, 78] width 48 height 15
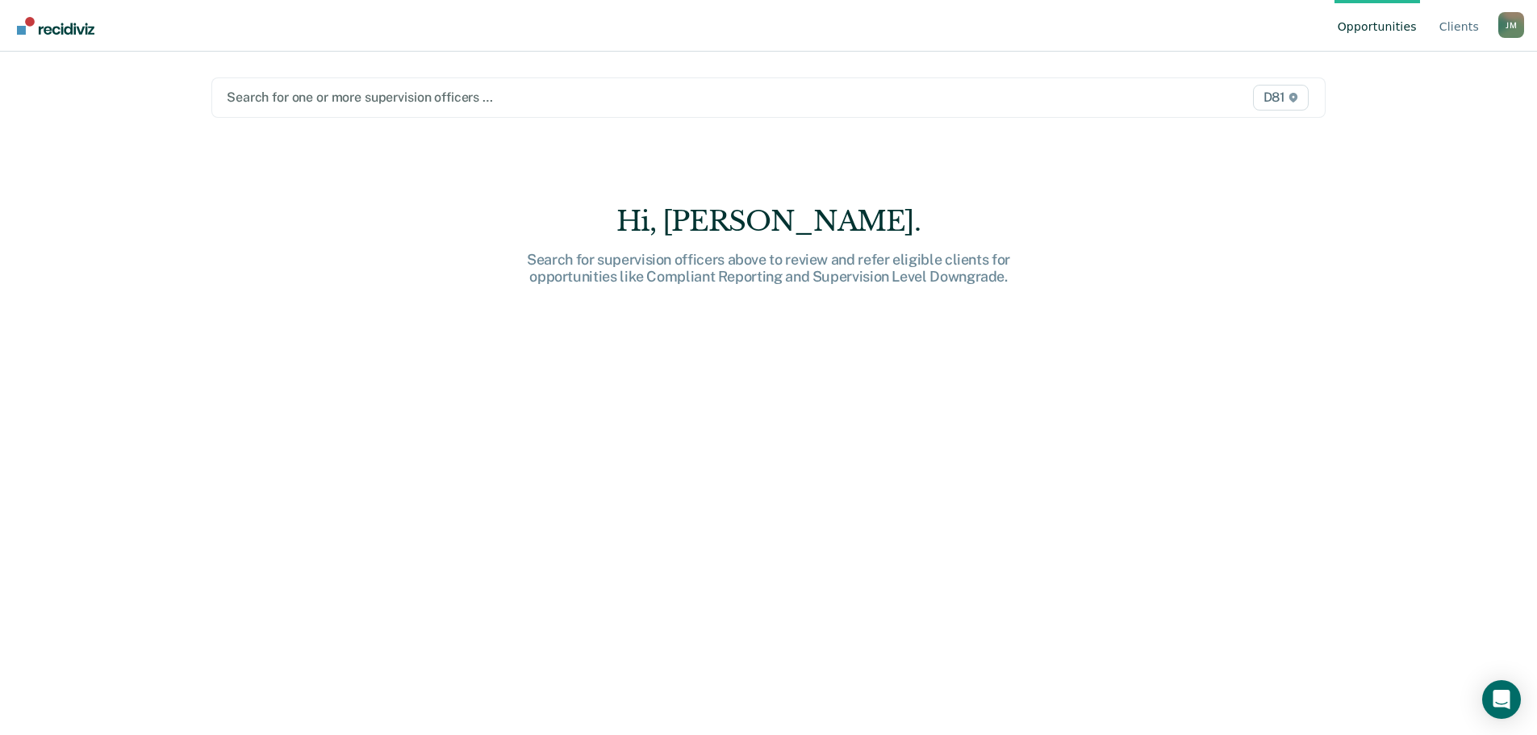
click at [567, 85] on div "Search for one or more supervision officers … D81" at bounding box center [768, 97] width 1114 height 40
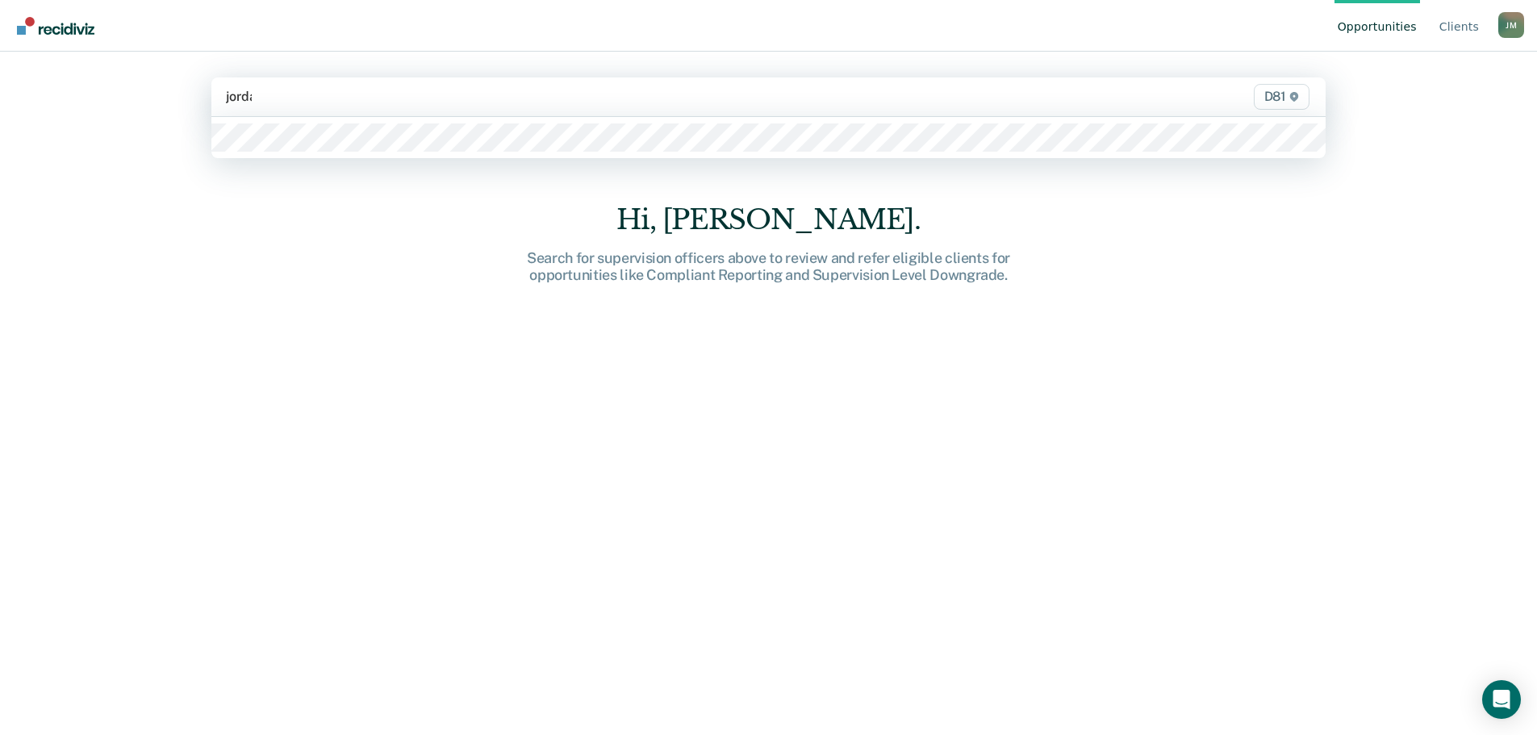
type input "jordan"
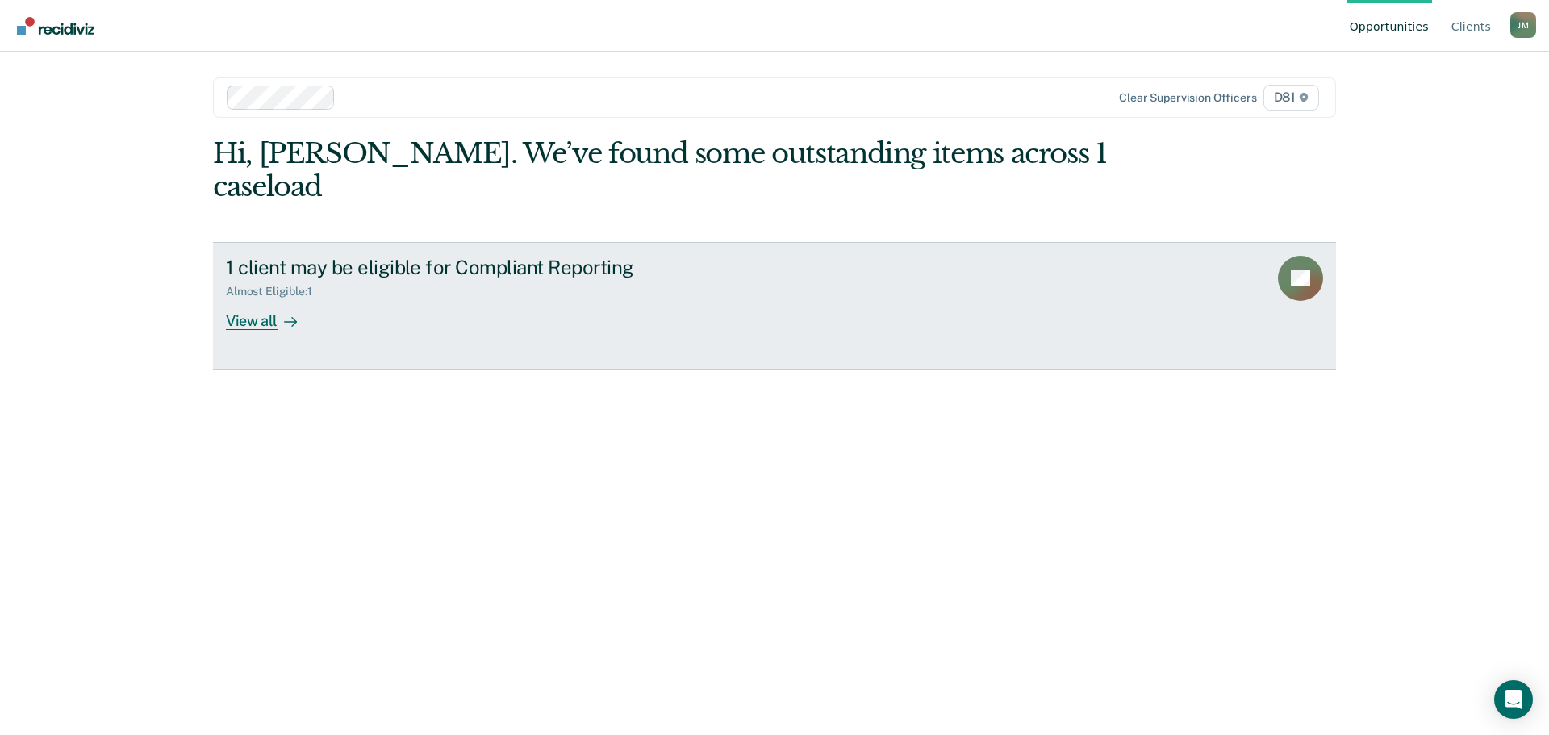
click at [1291, 254] on icon at bounding box center [1280, 284] width 49 height 61
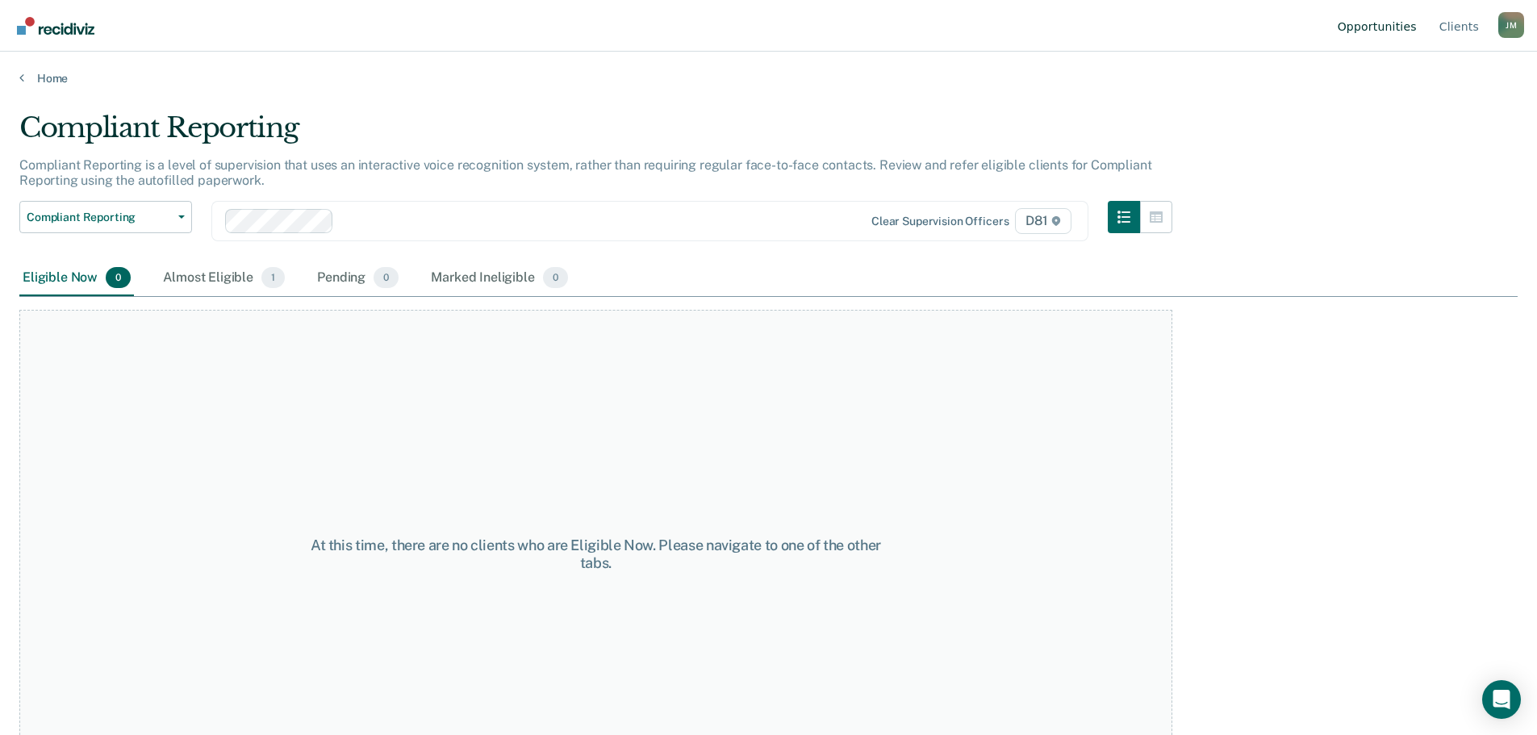
click at [1373, 25] on link "Opportunities" at bounding box center [1377, 26] width 86 height 52
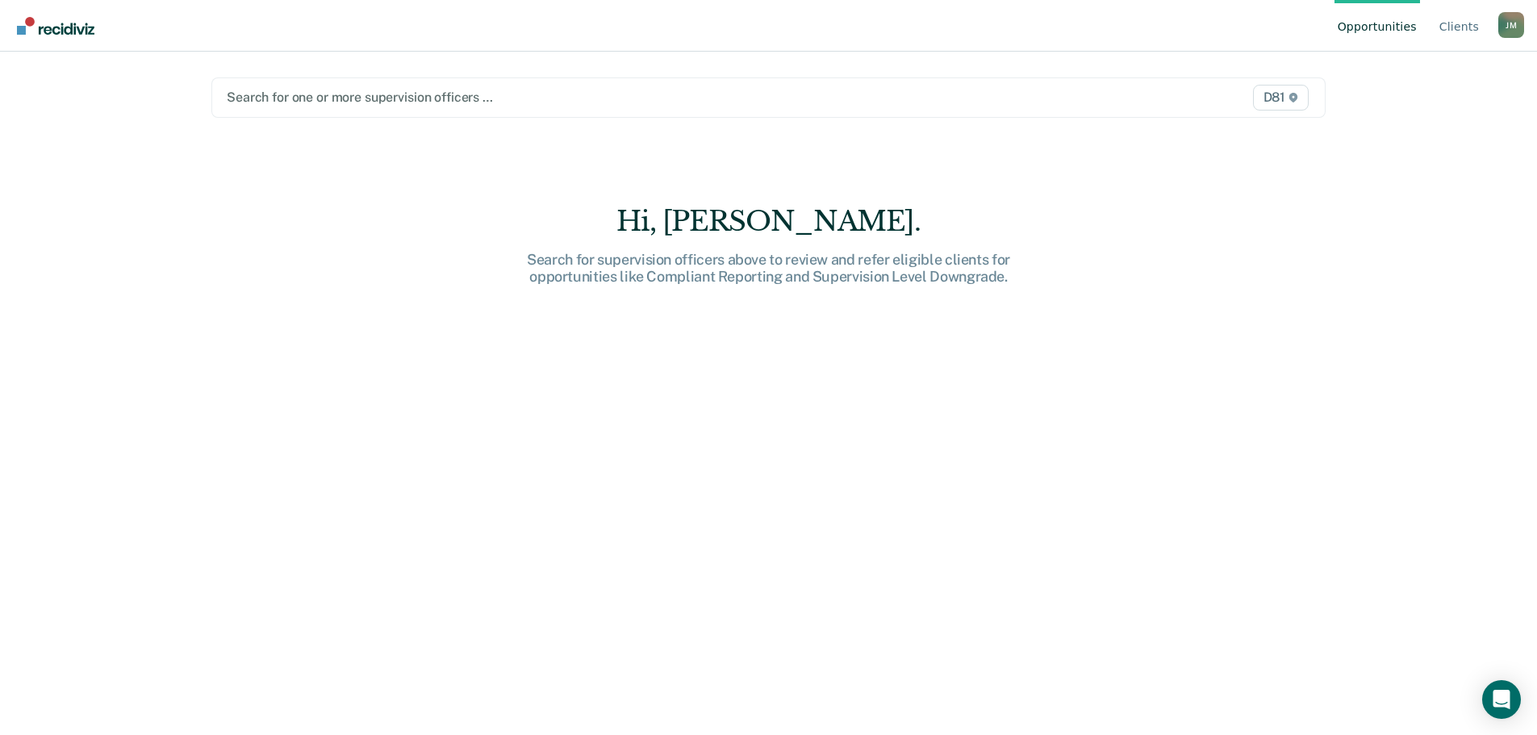
click at [412, 100] on div at bounding box center [606, 97] width 758 height 19
click at [65, 21] on img "Go to Recidiviz Home" at bounding box center [55, 26] width 77 height 18
click at [73, 27] on img "Go to Recidiviz Home" at bounding box center [55, 26] width 77 height 18
click at [519, 105] on div at bounding box center [606, 97] width 758 height 19
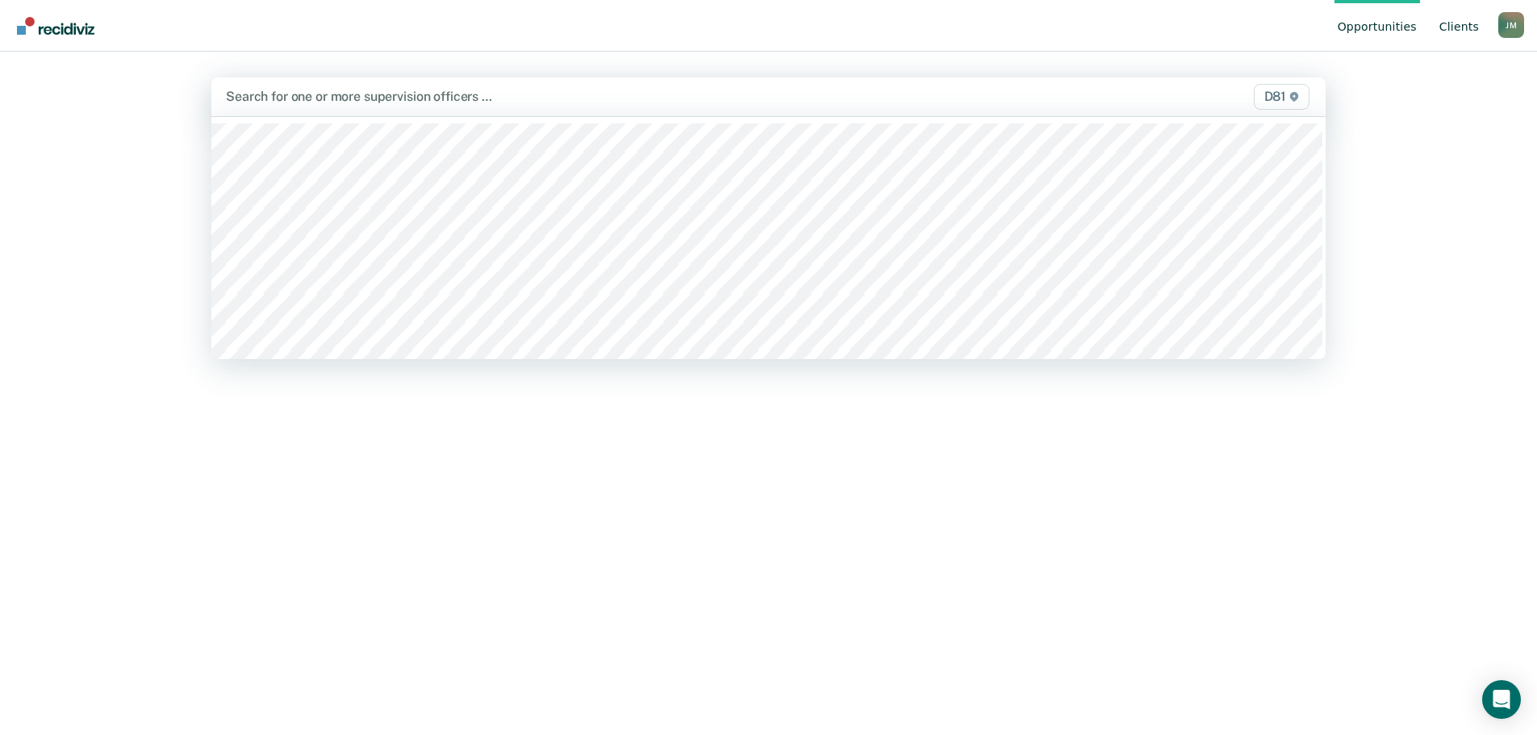
click at [1448, 29] on link "Client s" at bounding box center [1459, 26] width 46 height 52
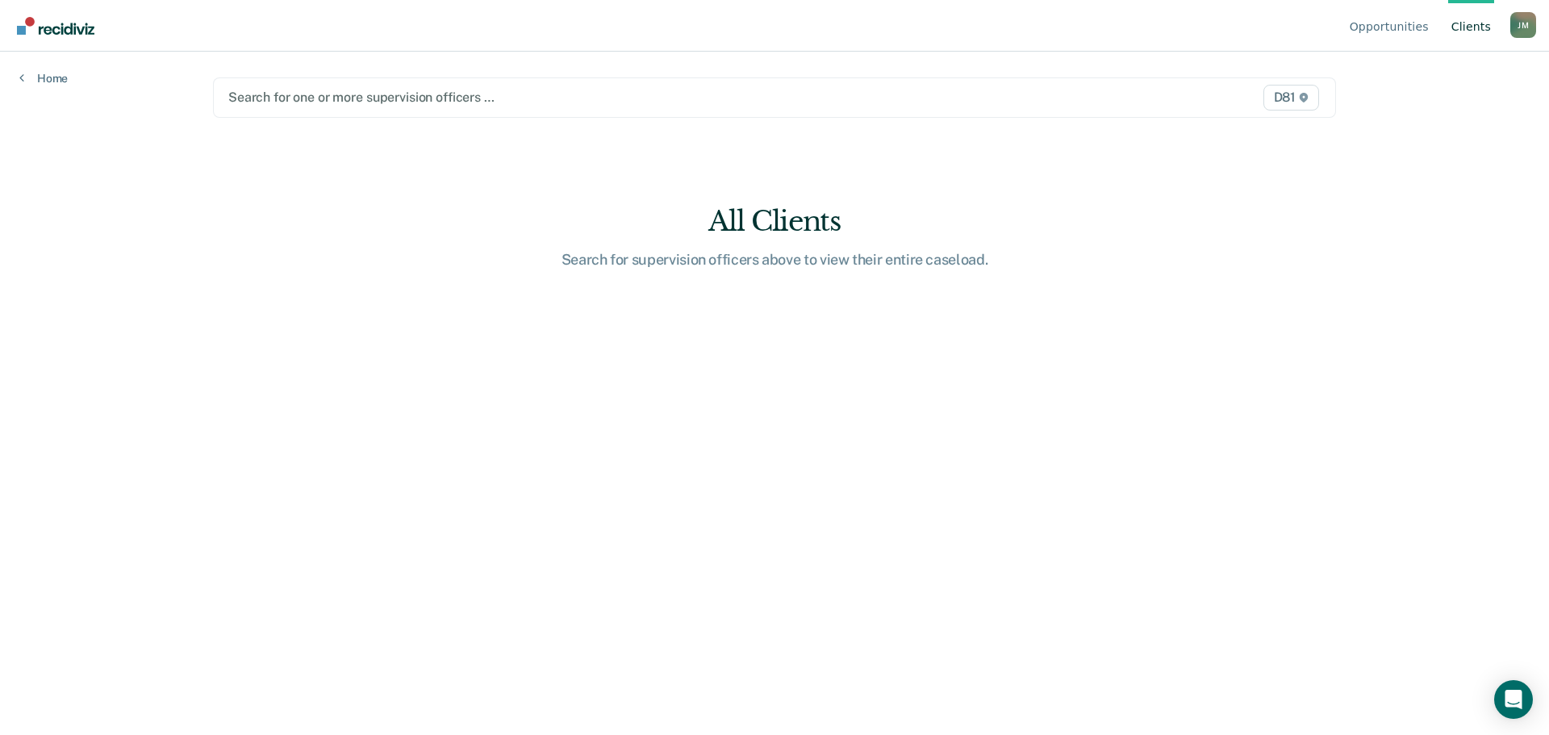
click at [499, 97] on div at bounding box center [610, 97] width 764 height 19
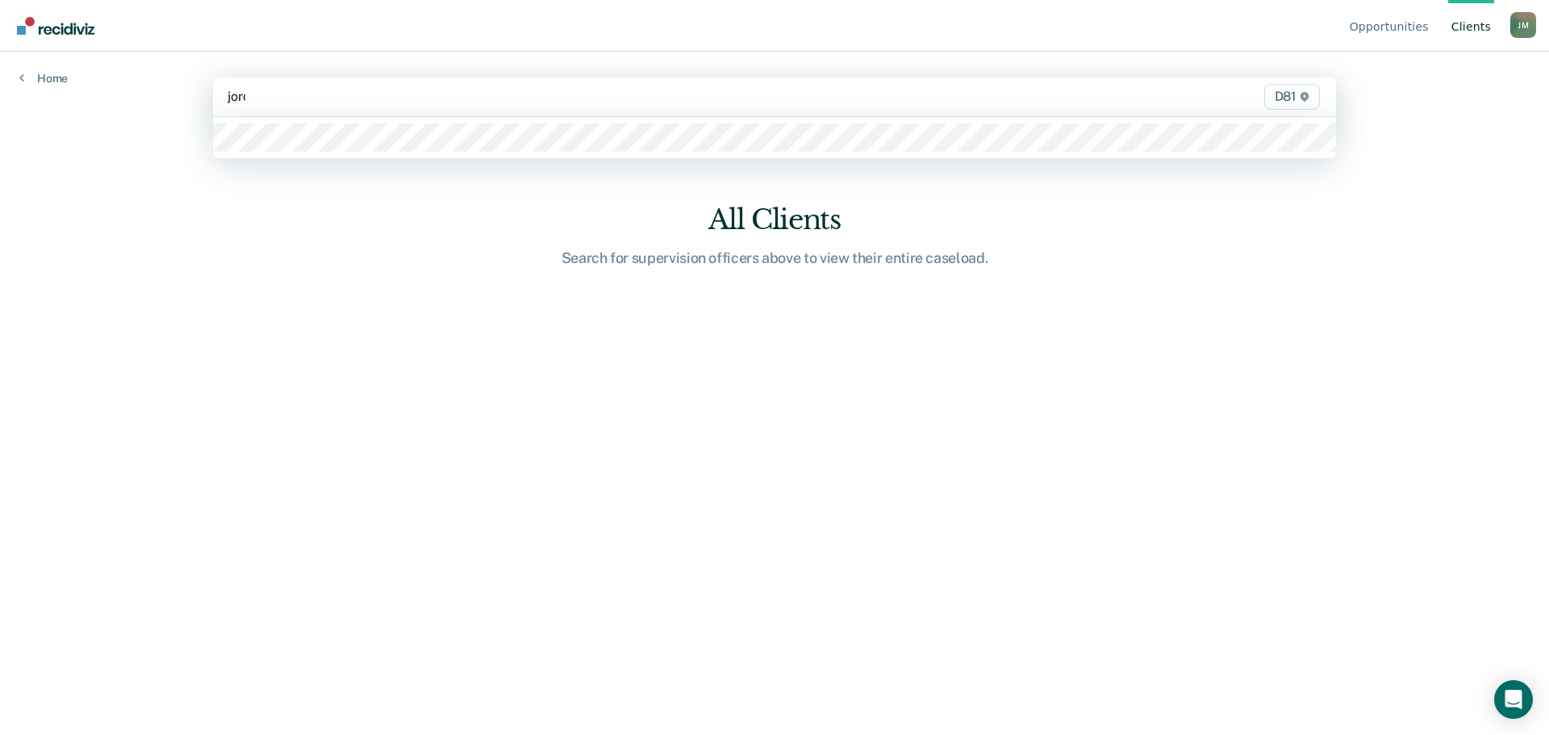
type input "jordan"
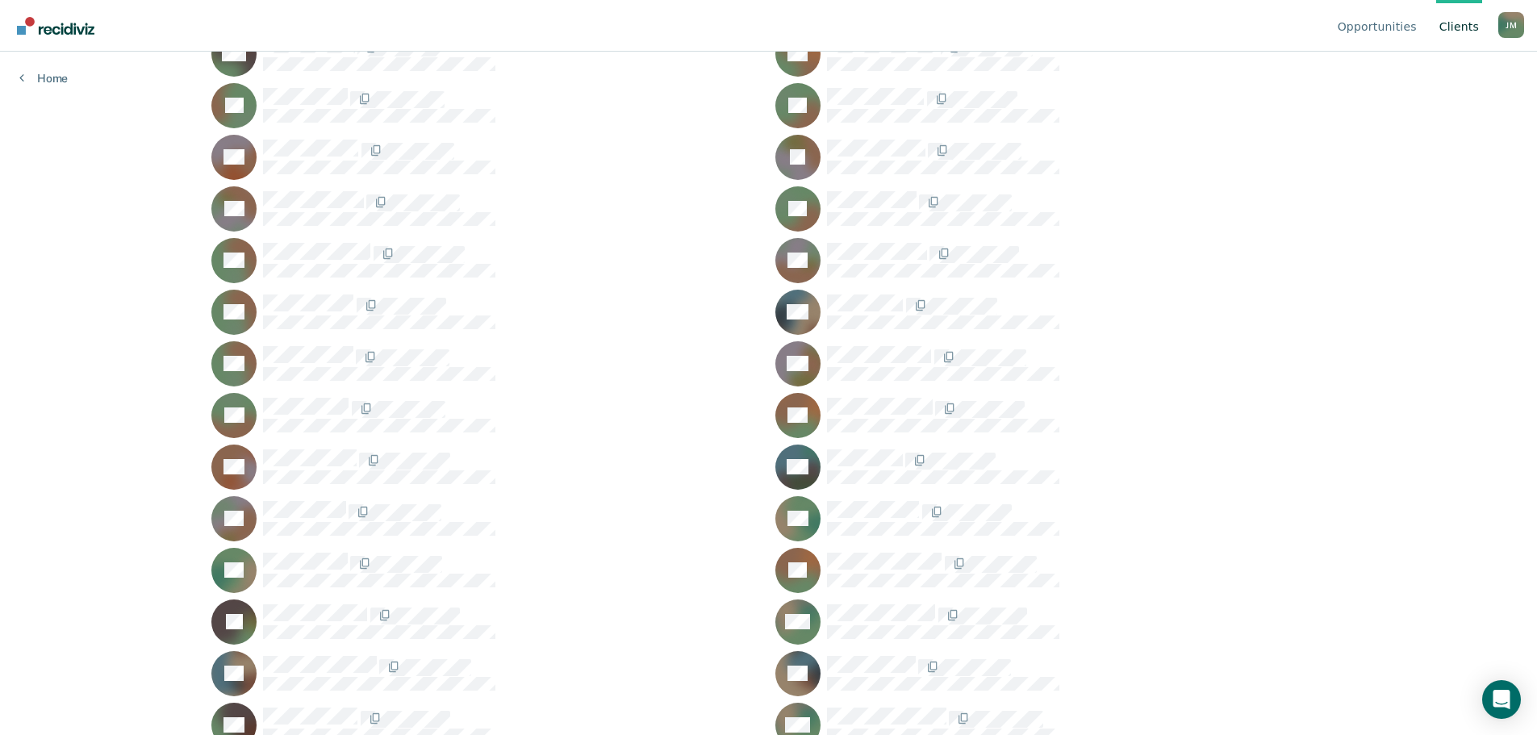
scroll to position [242, 0]
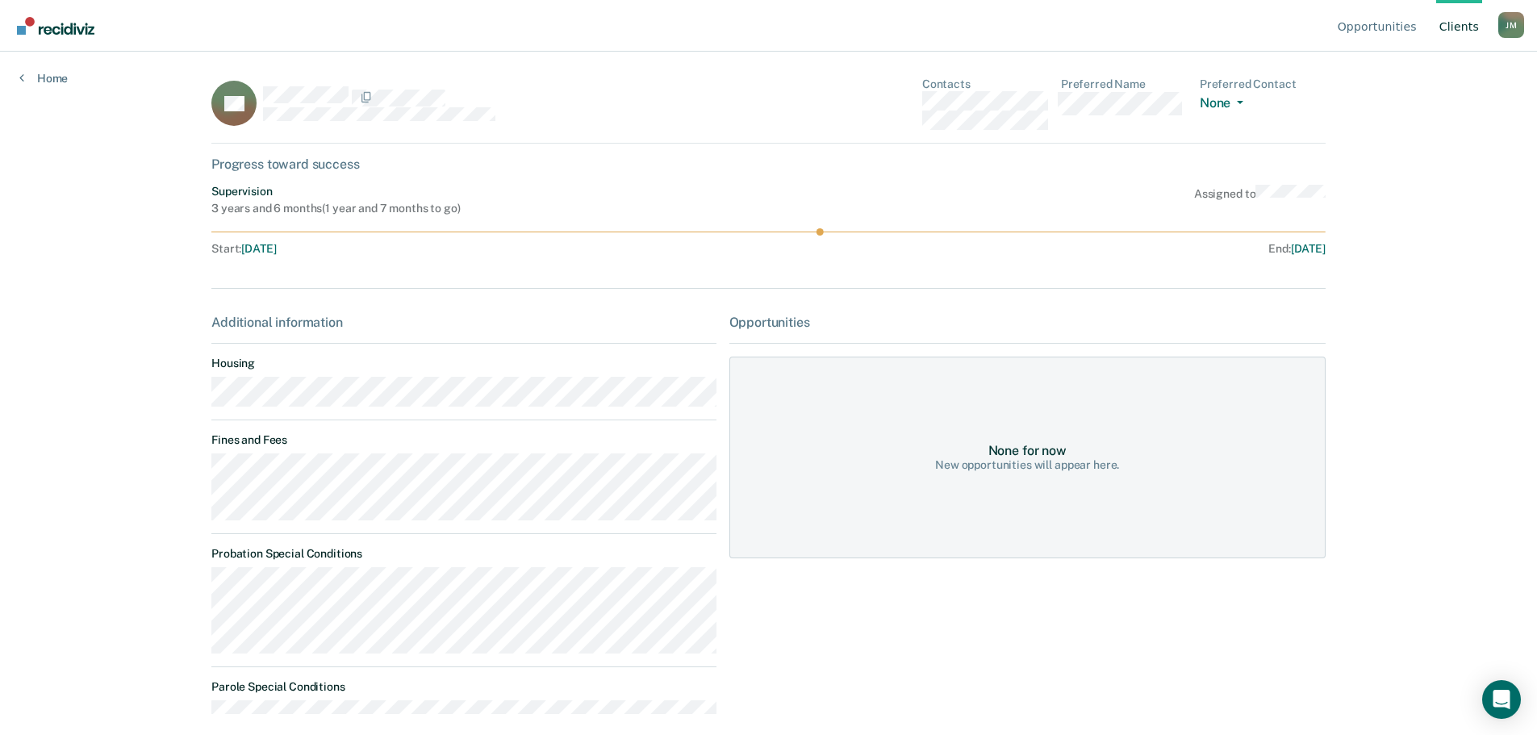
click at [1383, 284] on div "Opportunities Client s [PERSON_NAME] [PERSON_NAME] Profile How it works Log Out…" at bounding box center [768, 367] width 1537 height 735
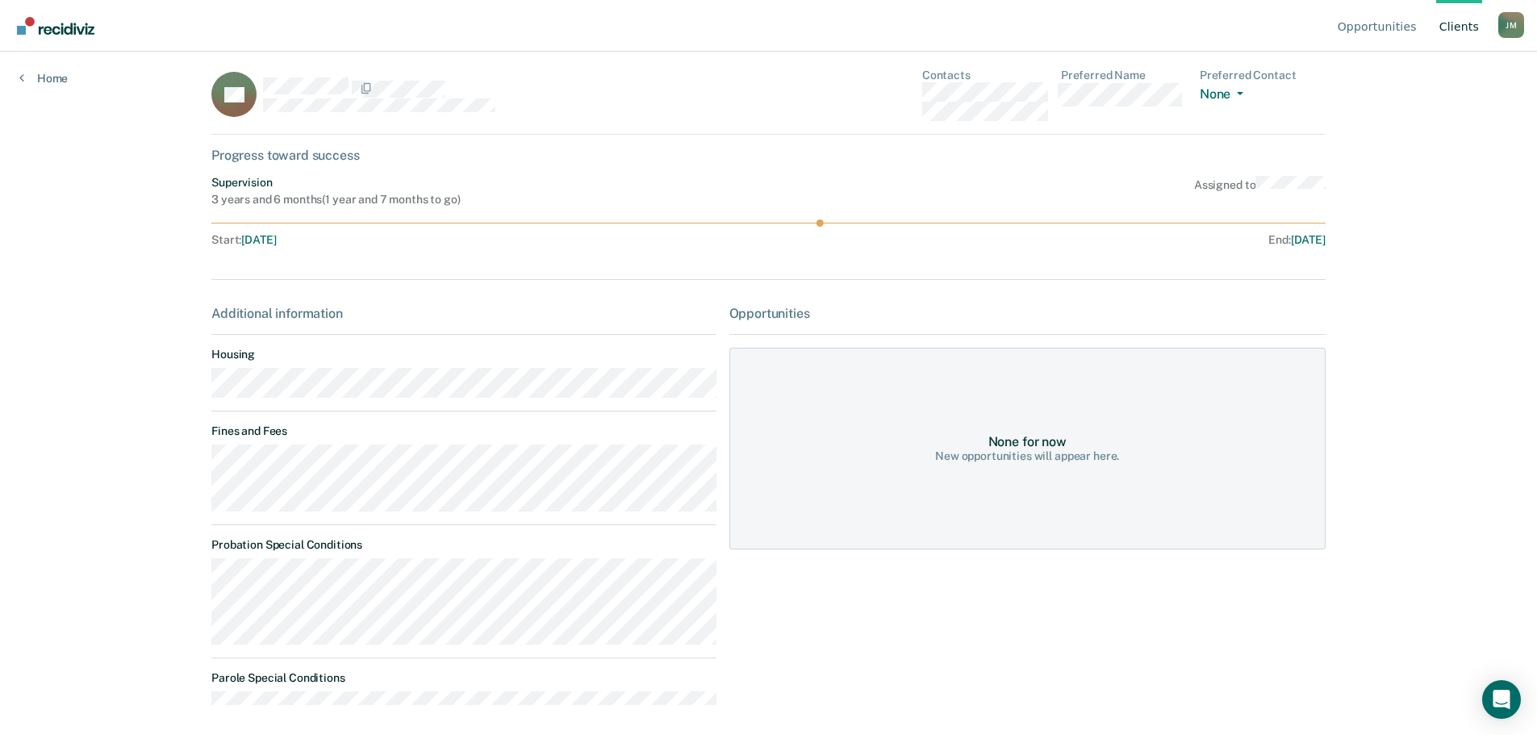
scroll to position [11, 0]
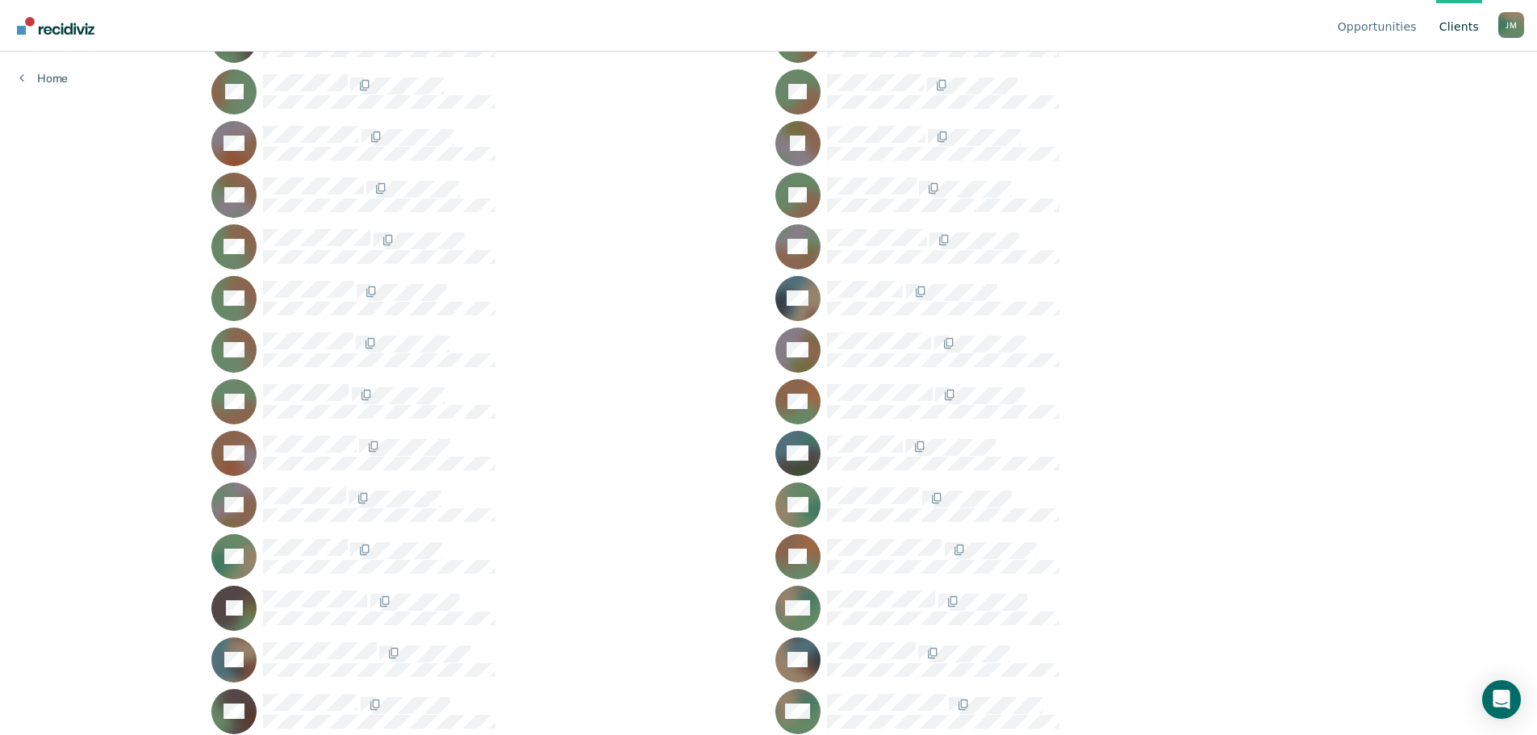
scroll to position [242, 0]
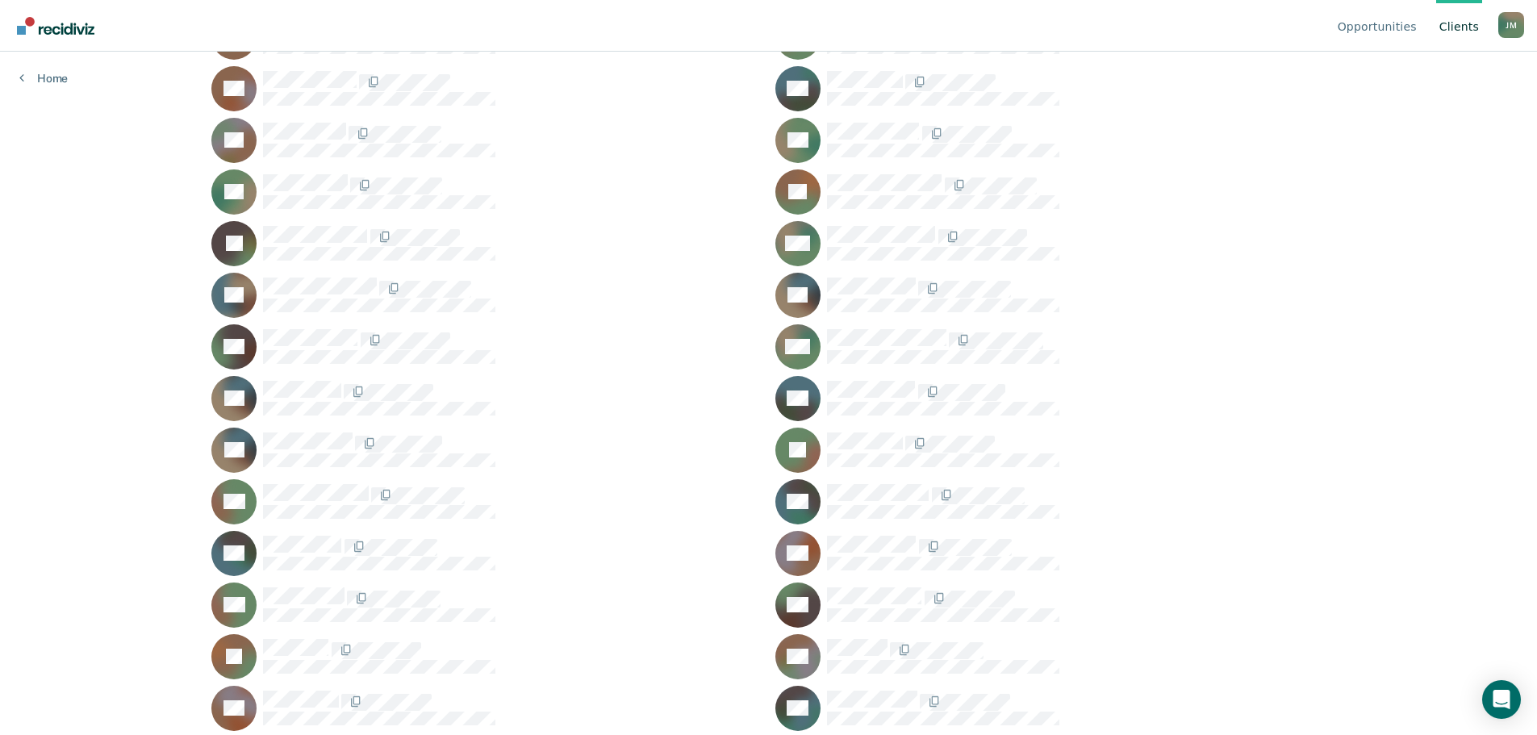
scroll to position [741, 0]
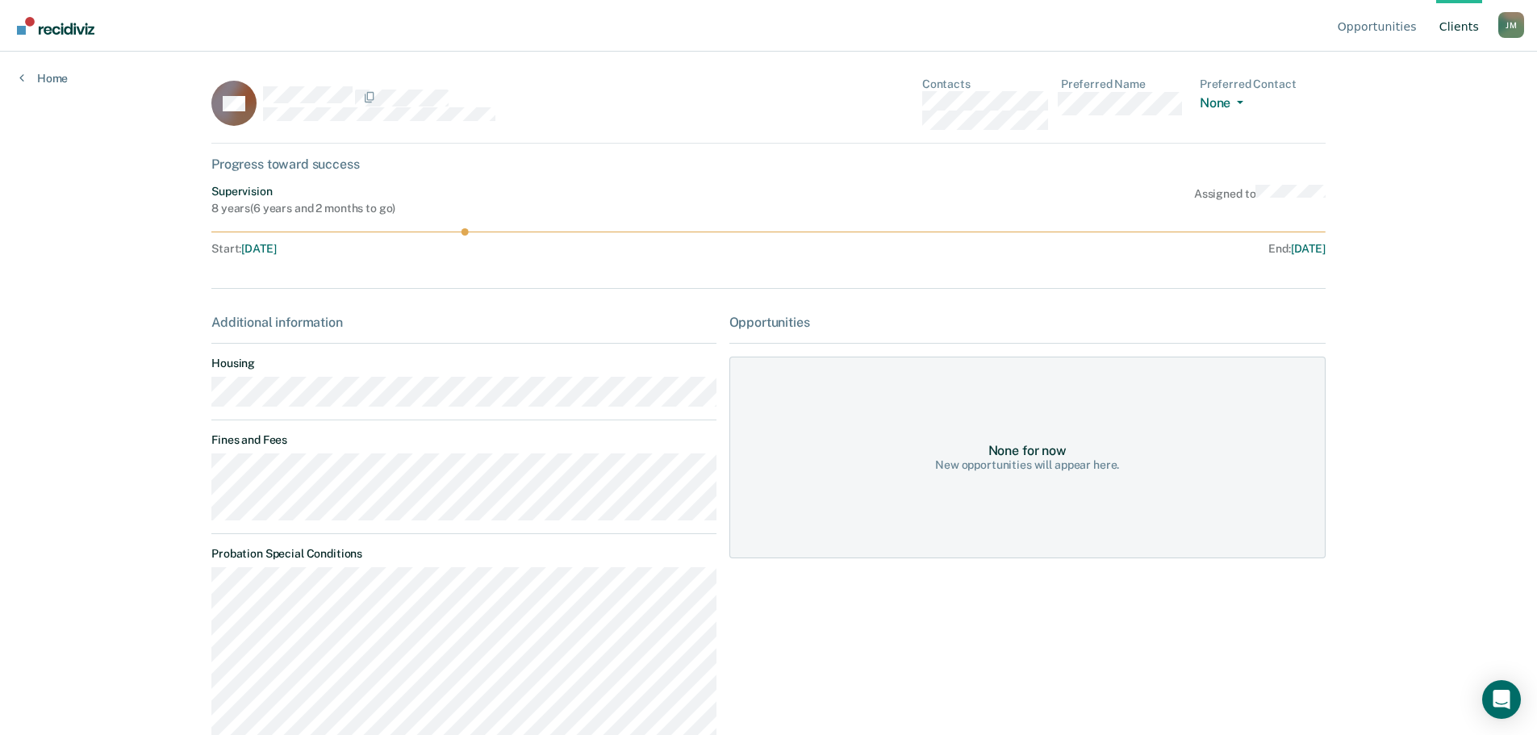
click at [1471, 193] on div "Opportunities Client s [PERSON_NAME] [PERSON_NAME] Profile How it works Log Out…" at bounding box center [768, 367] width 1537 height 735
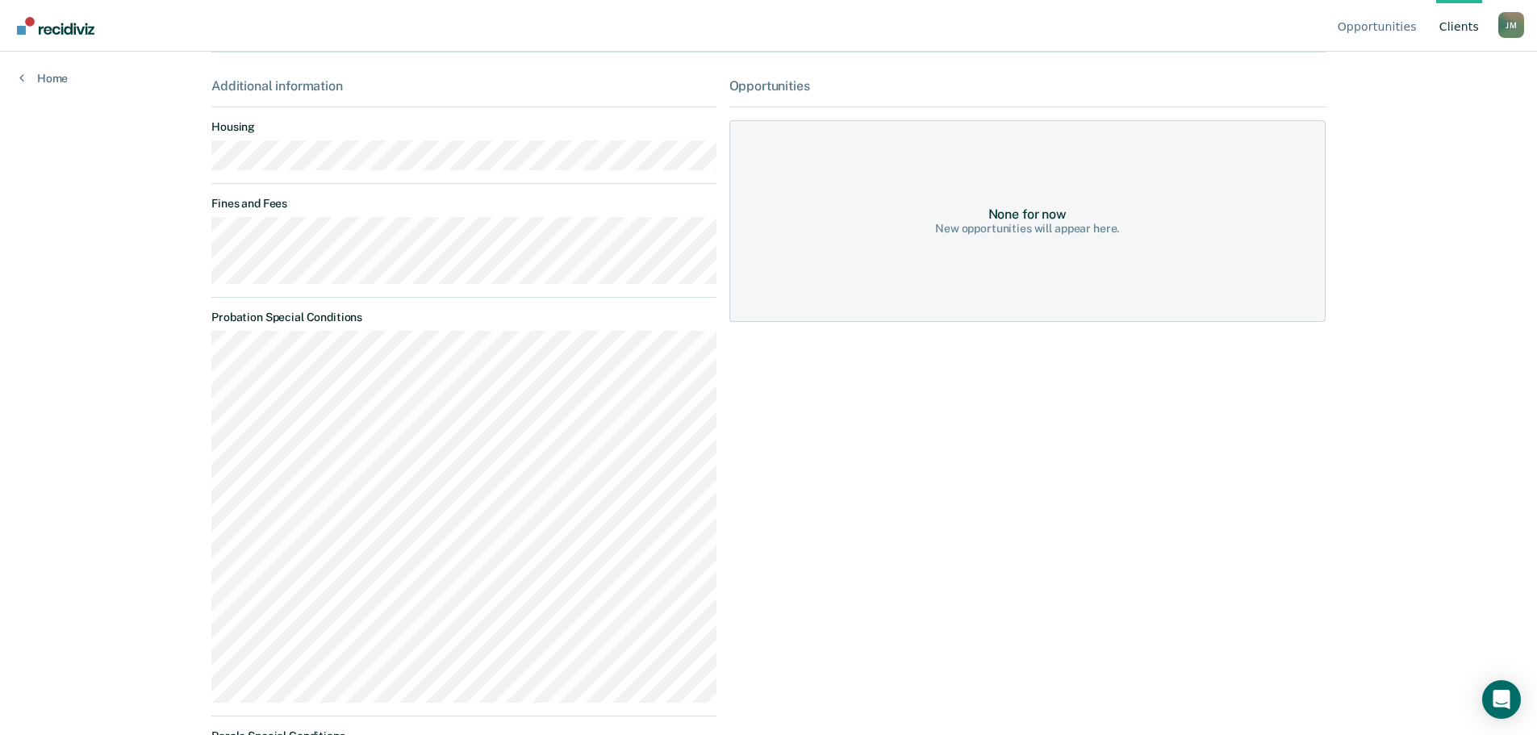
scroll to position [242, 0]
